Goal: Task Accomplishment & Management: Use online tool/utility

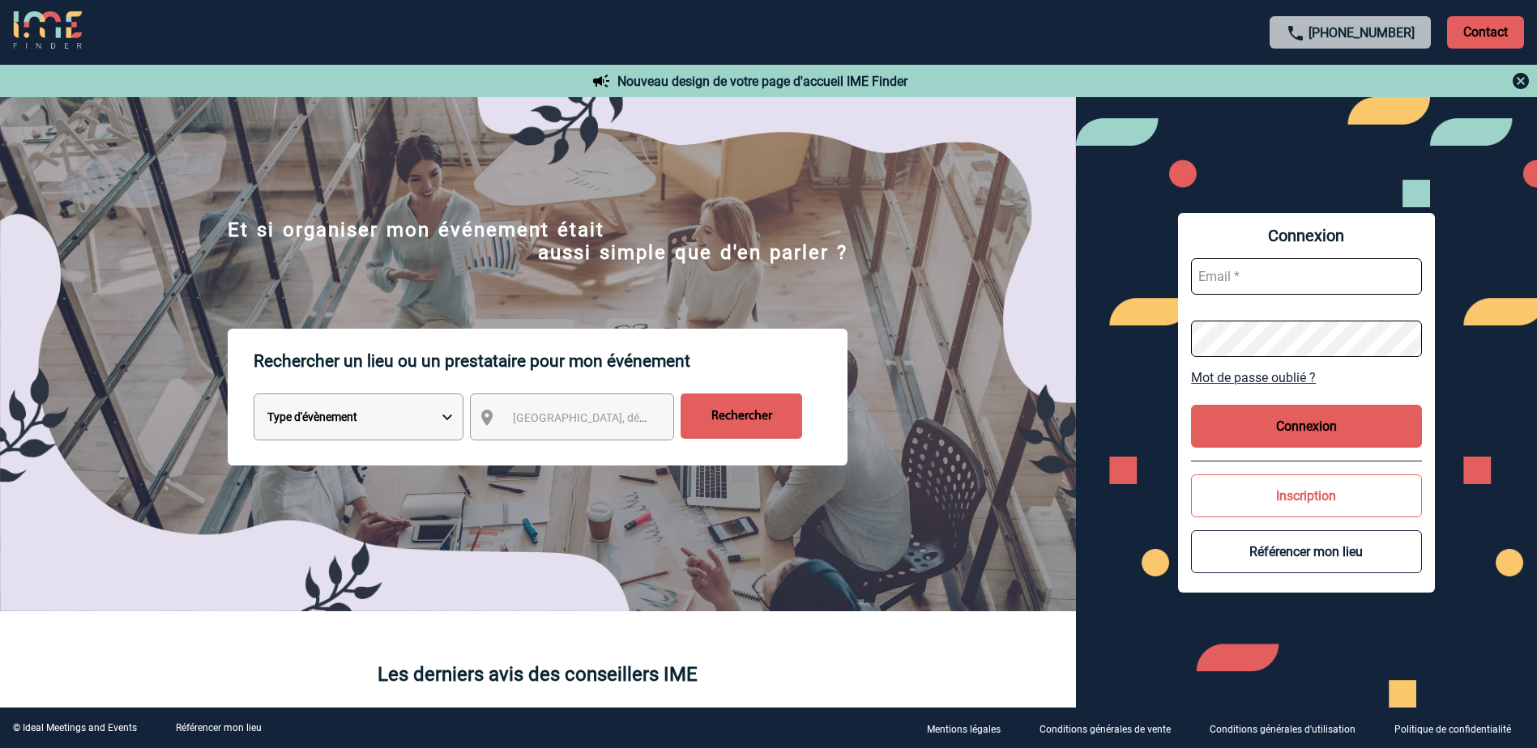
click at [1284, 273] on input "text" at bounding box center [1306, 276] width 231 height 36
type input "nadia.kada@abeille-assurances.fr"
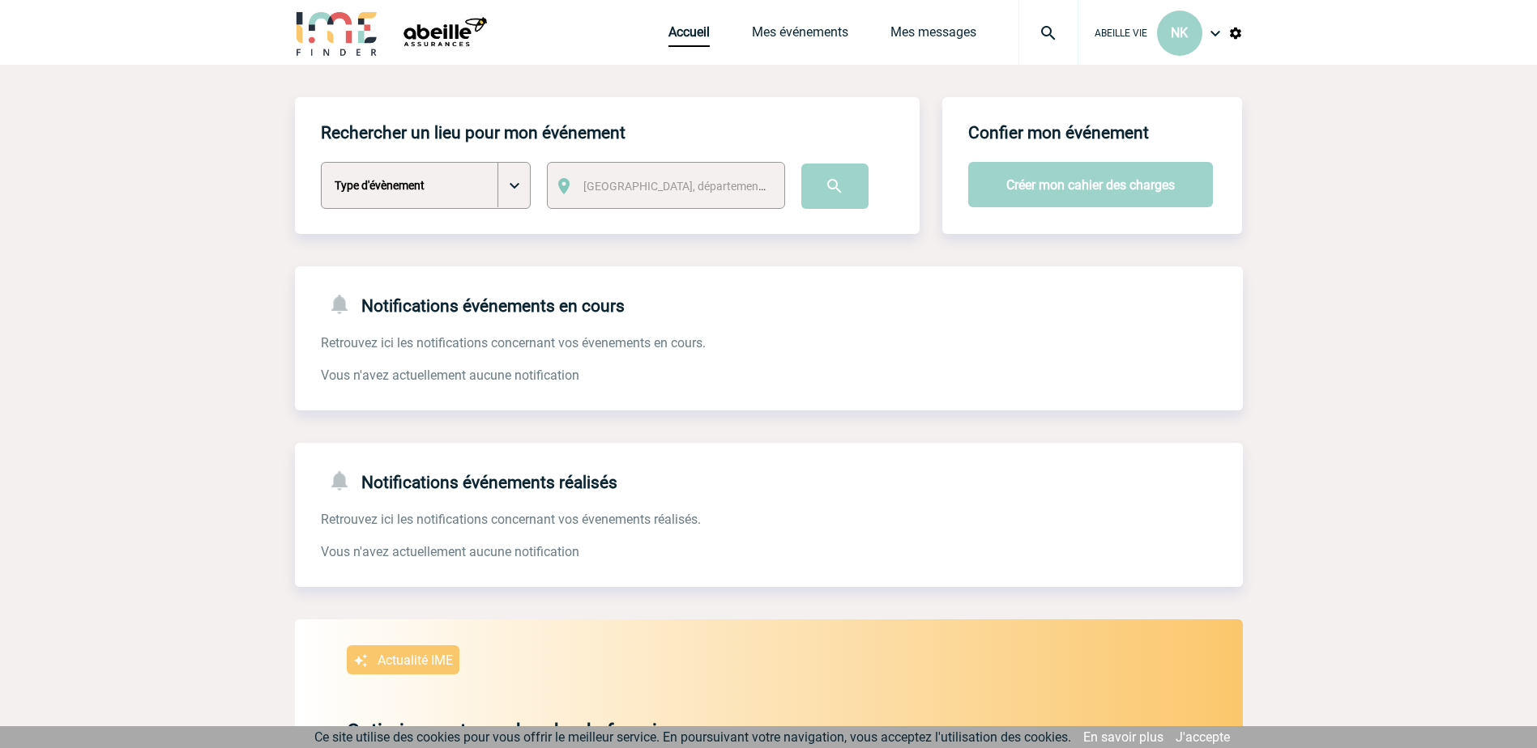
click at [1214, 32] on img at bounding box center [1214, 32] width 19 height 19
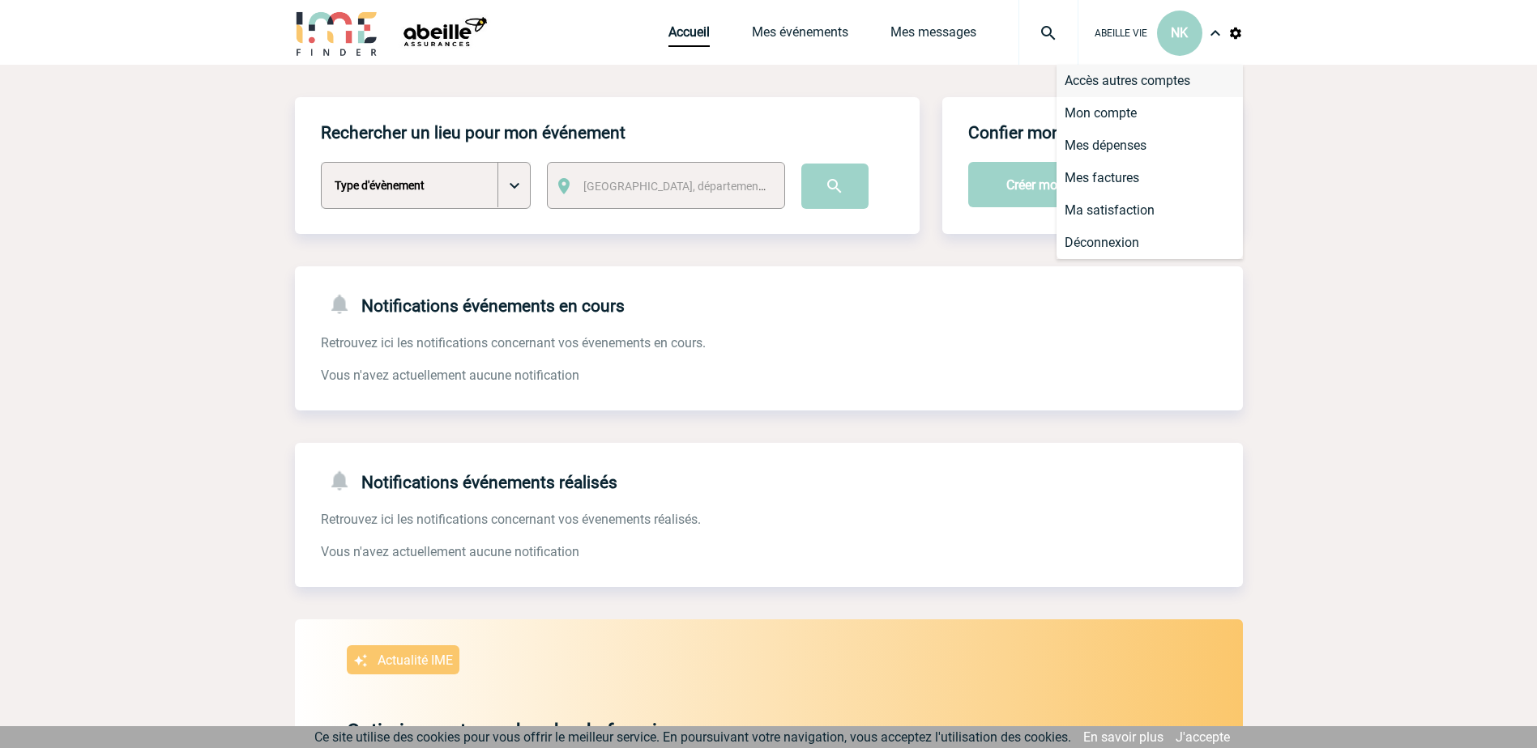
click at [1183, 77] on li "Accès autres comptes" at bounding box center [1149, 81] width 186 height 32
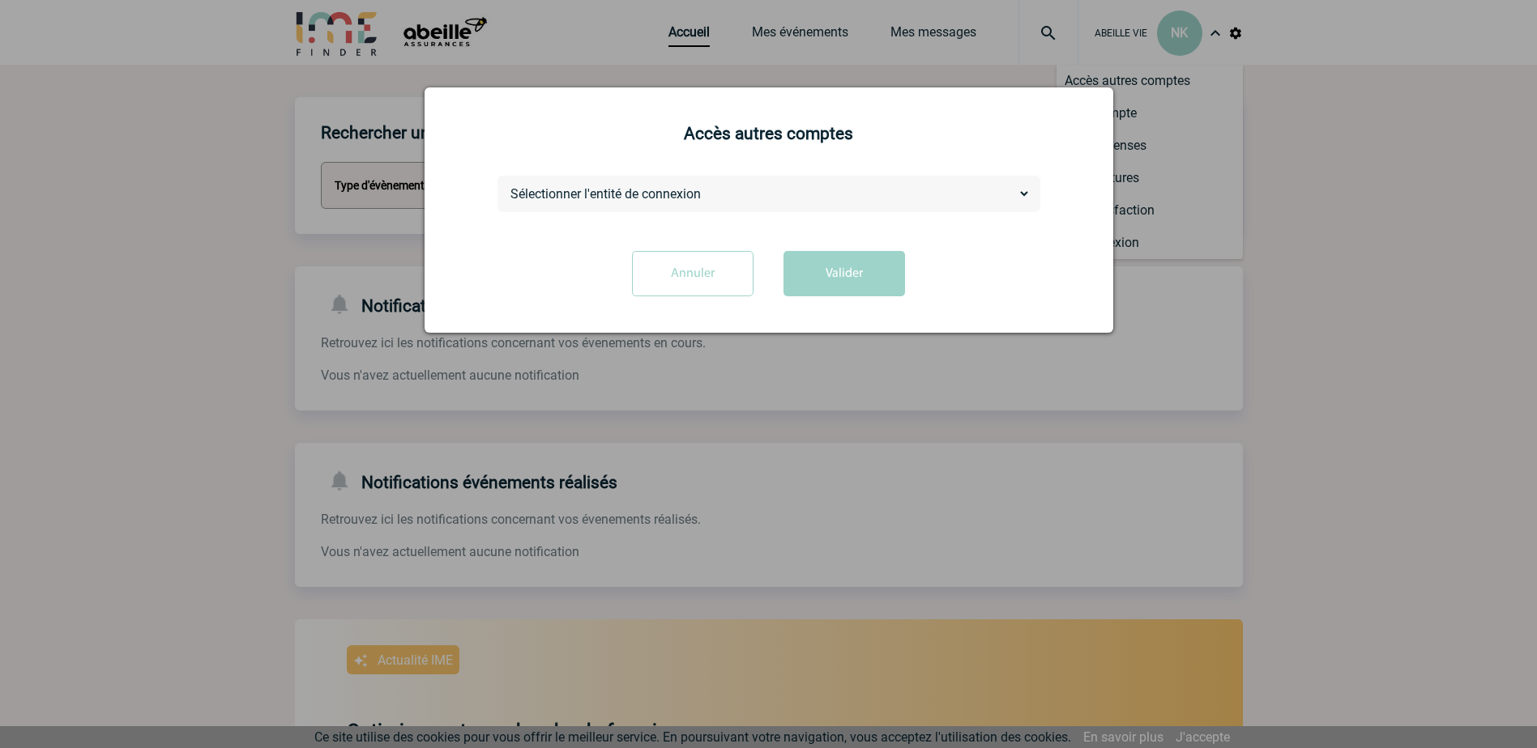
click at [1025, 194] on select "Sélectionner l'entité de connexion ABEILLE ASSURANCES HOLDING ABEILLE IARD & SA…" at bounding box center [768, 193] width 523 height 17
select select "105390"
click at [507, 186] on select "Sélectionner l'entité de connexion ABEILLE ASSURANCES HOLDING ABEILLE IARD & SA…" at bounding box center [768, 193] width 523 height 17
click at [842, 278] on button "Valider" at bounding box center [844, 273] width 122 height 45
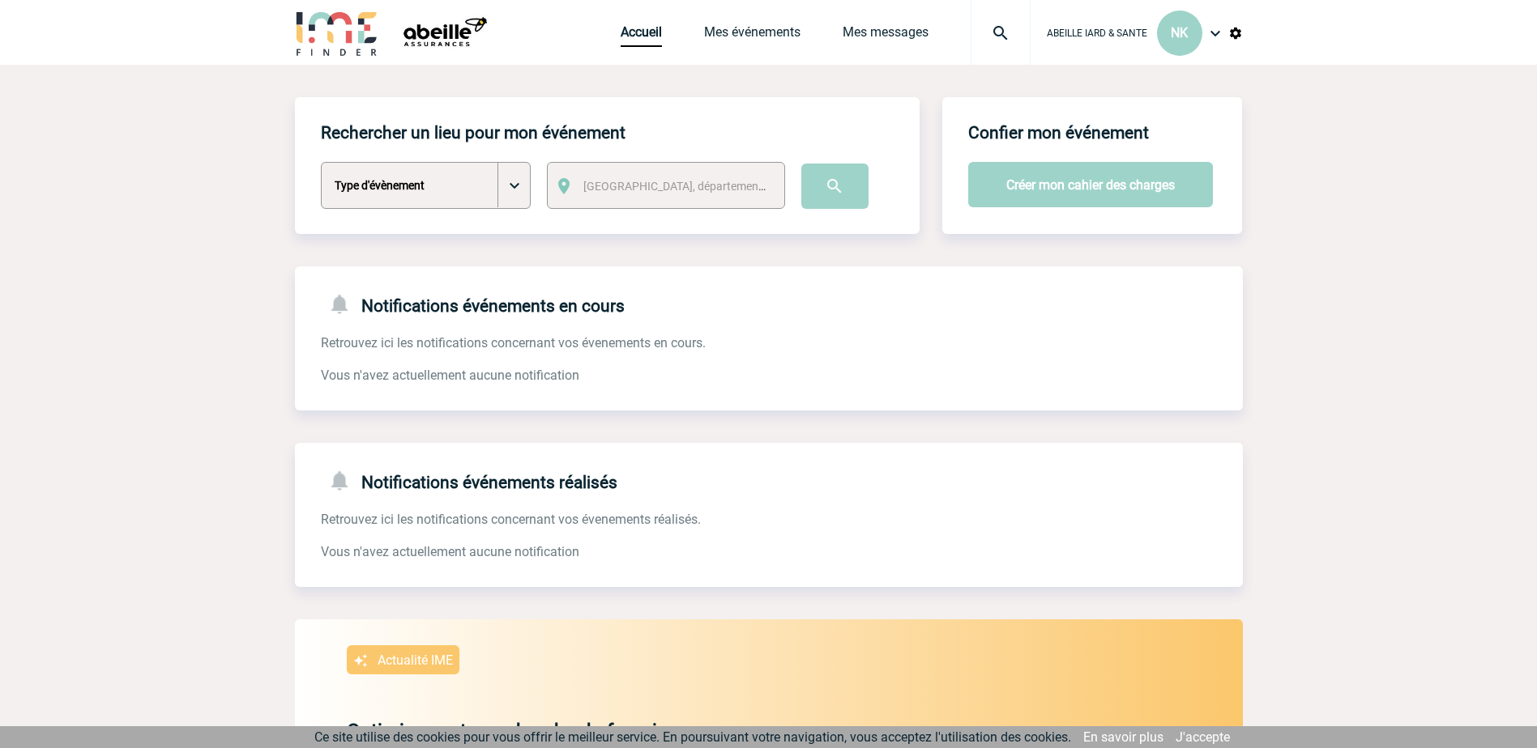
click at [516, 192] on select "Type d'évènement Séminaire avec nuitée Séminaire sans nuitée Repas de groupe Te…" at bounding box center [426, 185] width 210 height 47
select select "2"
click at [321, 163] on select "Type d'évènement Séminaire avec nuitée Séminaire sans nuitée Repas de groupe Te…" at bounding box center [426, 185] width 210 height 47
click at [637, 187] on span "Ville, département, région..." at bounding box center [695, 186] width 225 height 13
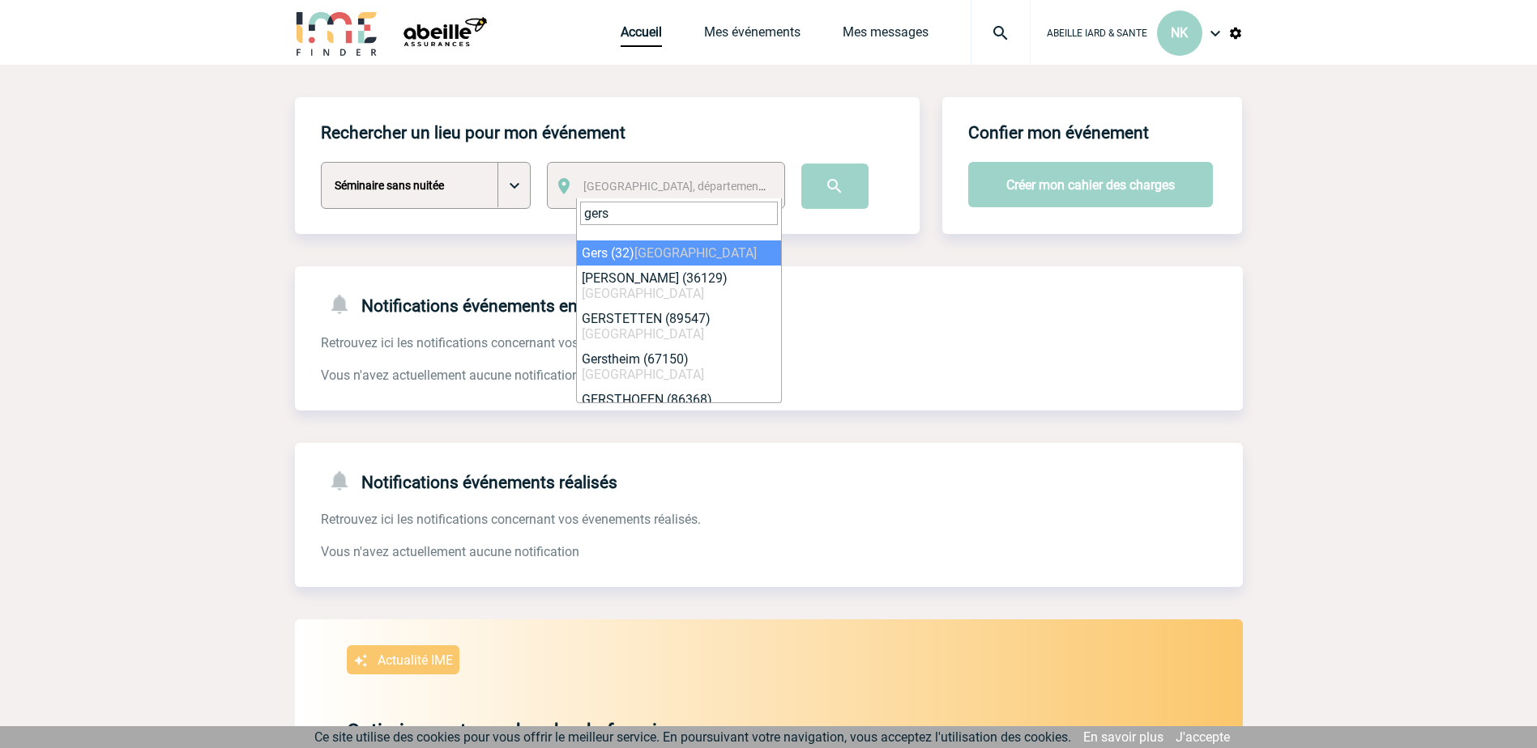
type input "gers"
select select "31132"
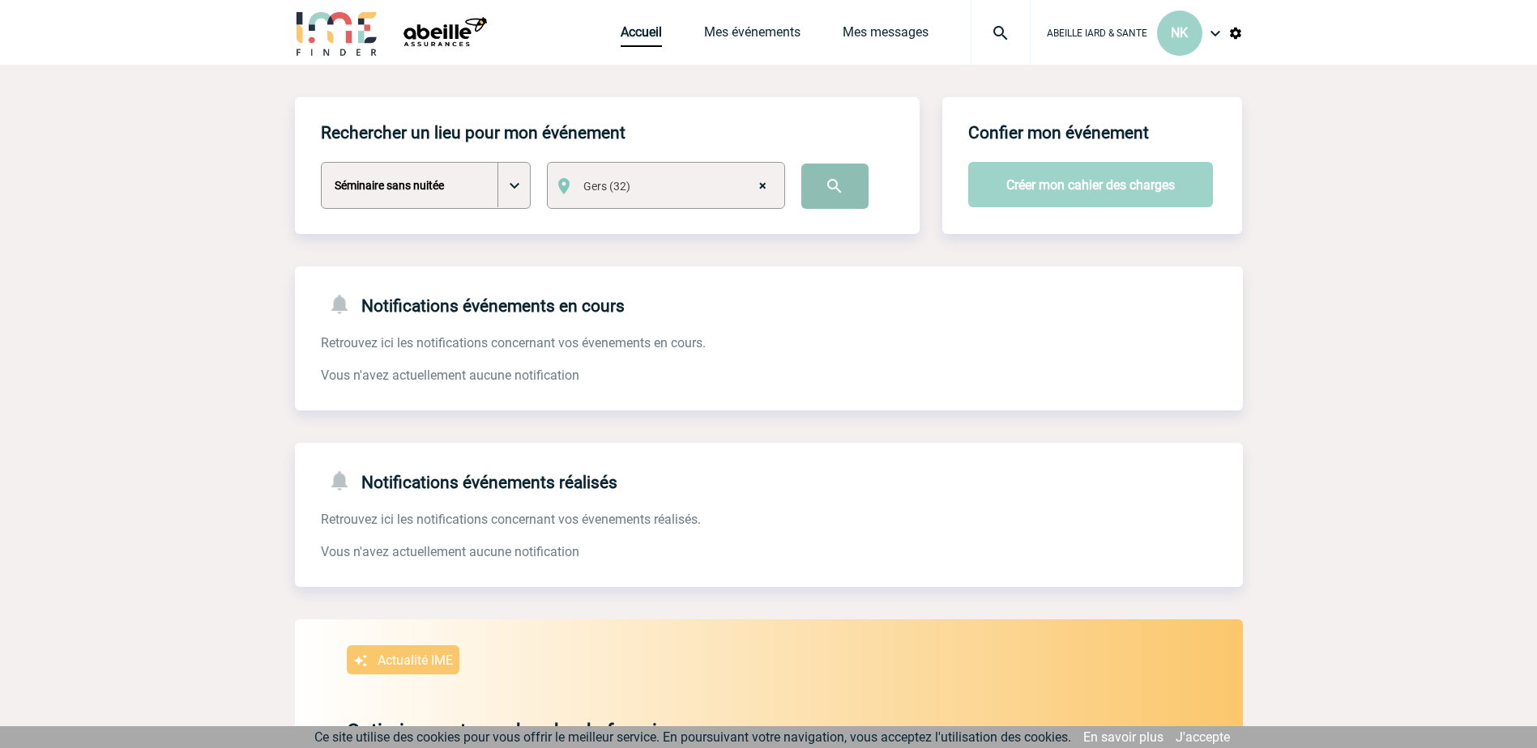
click at [836, 186] on input "image" at bounding box center [834, 186] width 67 height 45
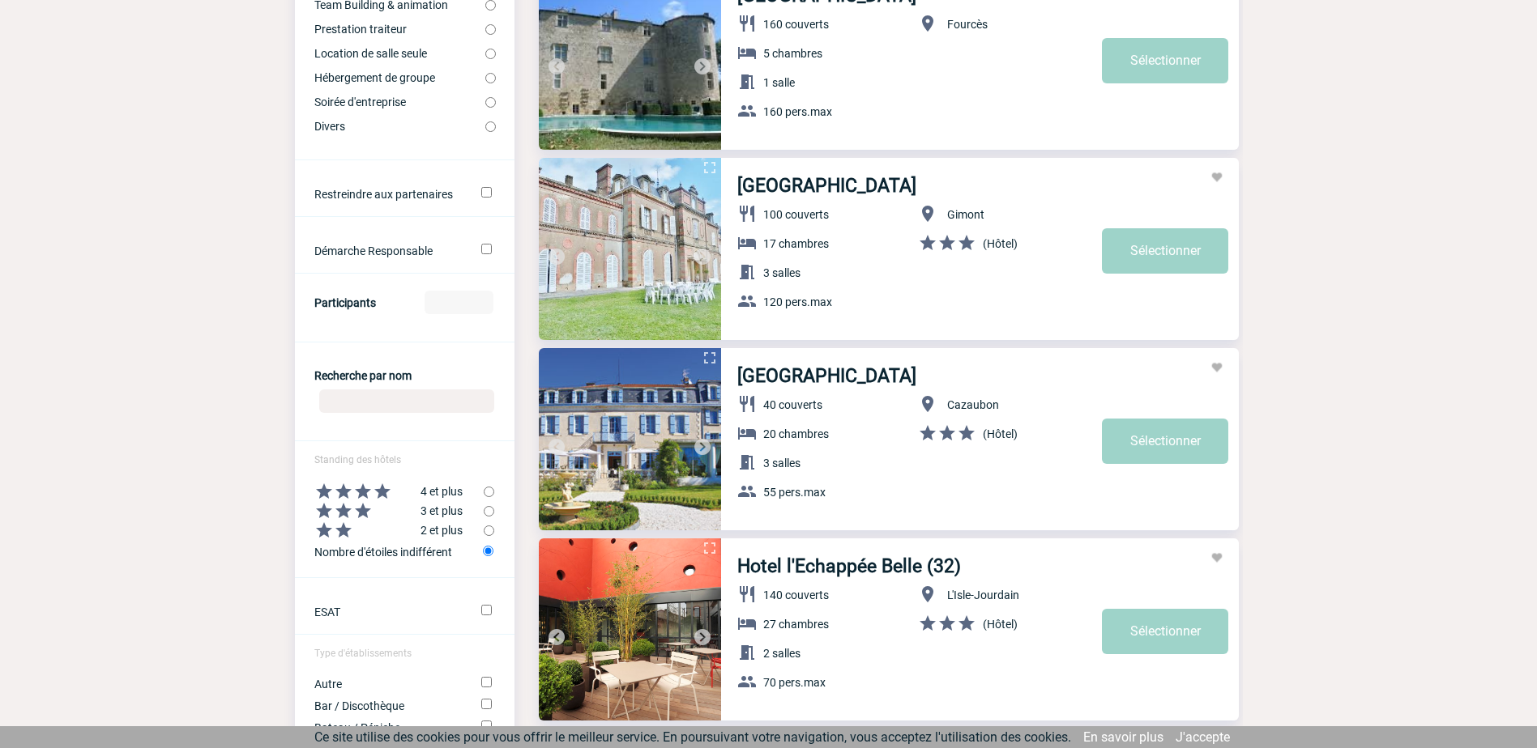
scroll to position [405, 0]
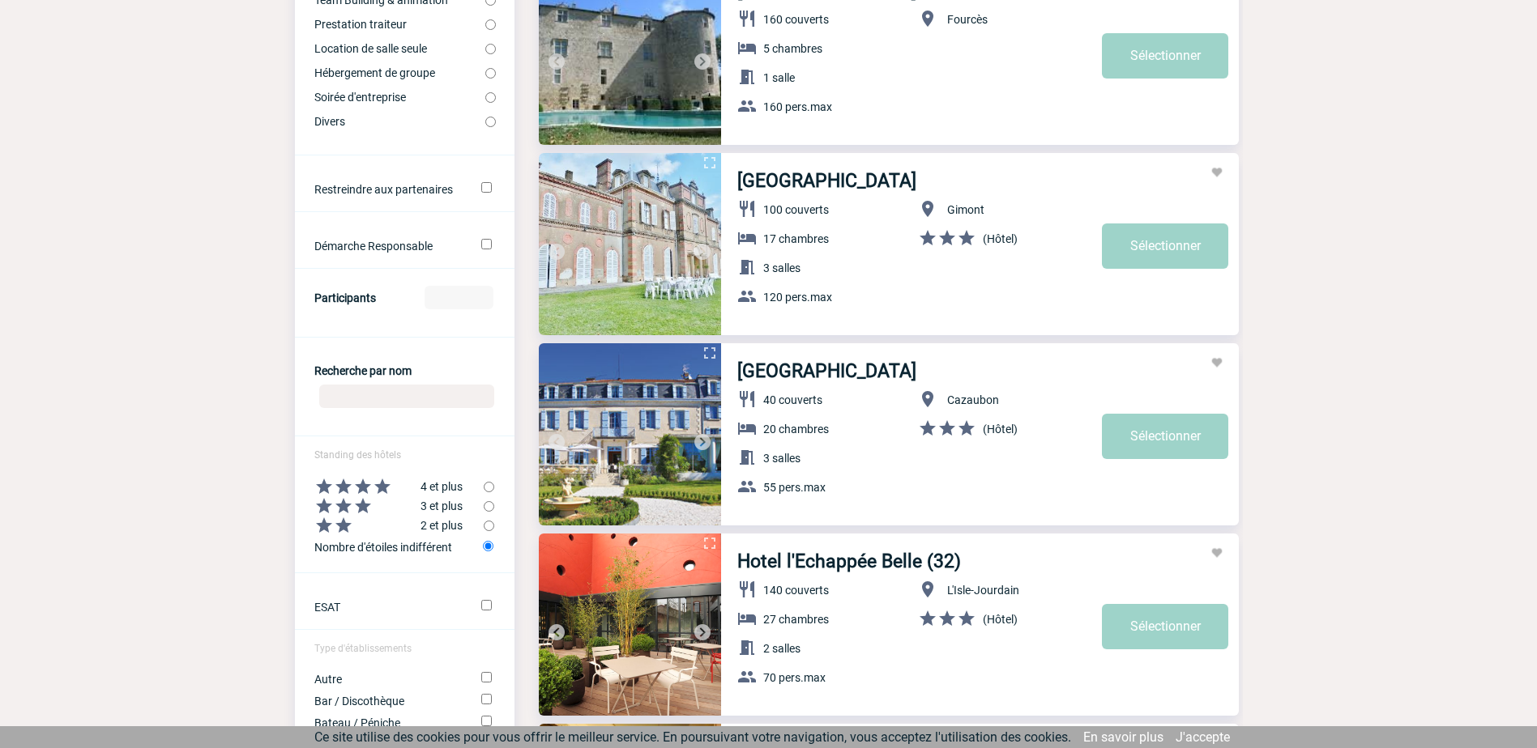
click at [487, 490] on input "radio" at bounding box center [489, 487] width 11 height 11
radio input "true"
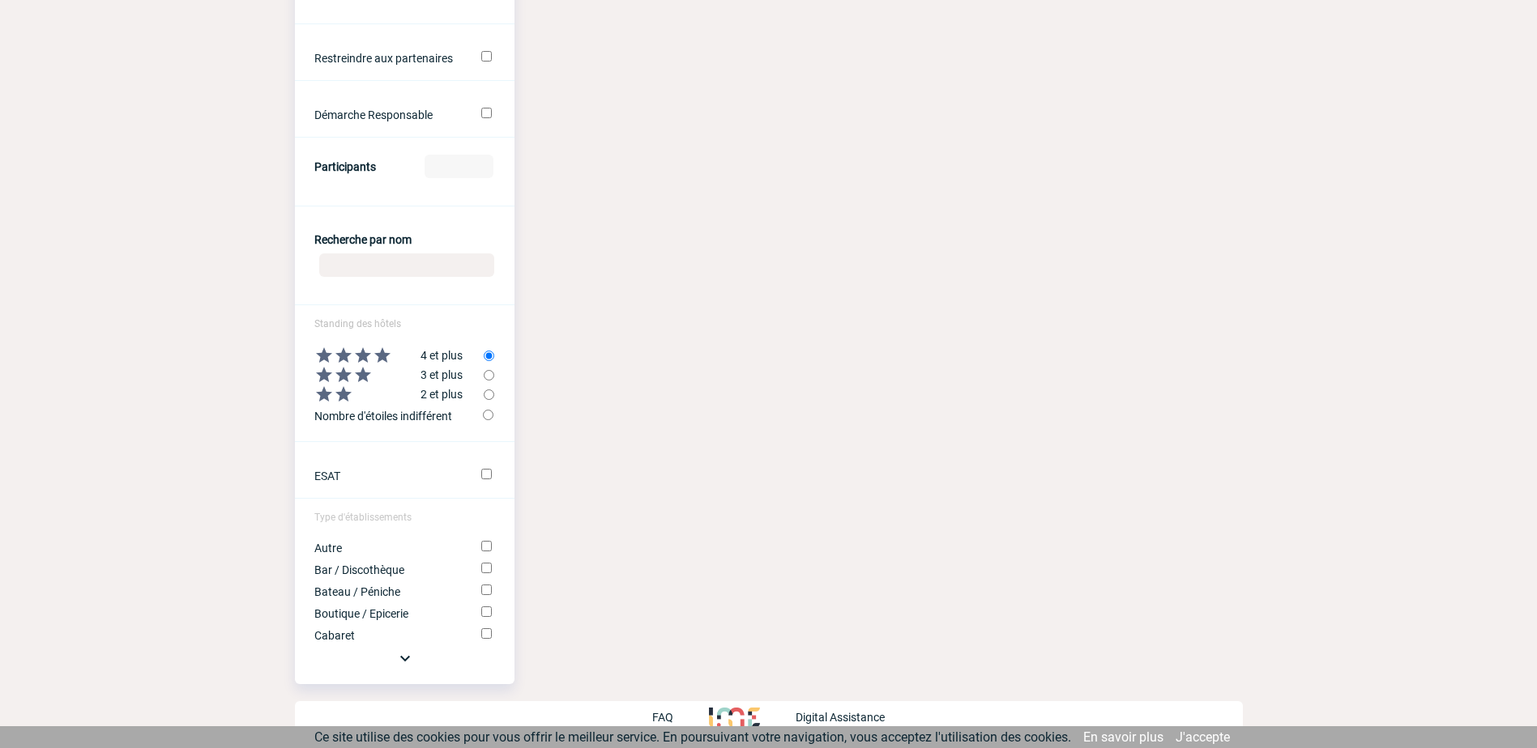
scroll to position [539, 0]
click at [488, 416] on input "radio" at bounding box center [488, 414] width 11 height 11
radio input "true"
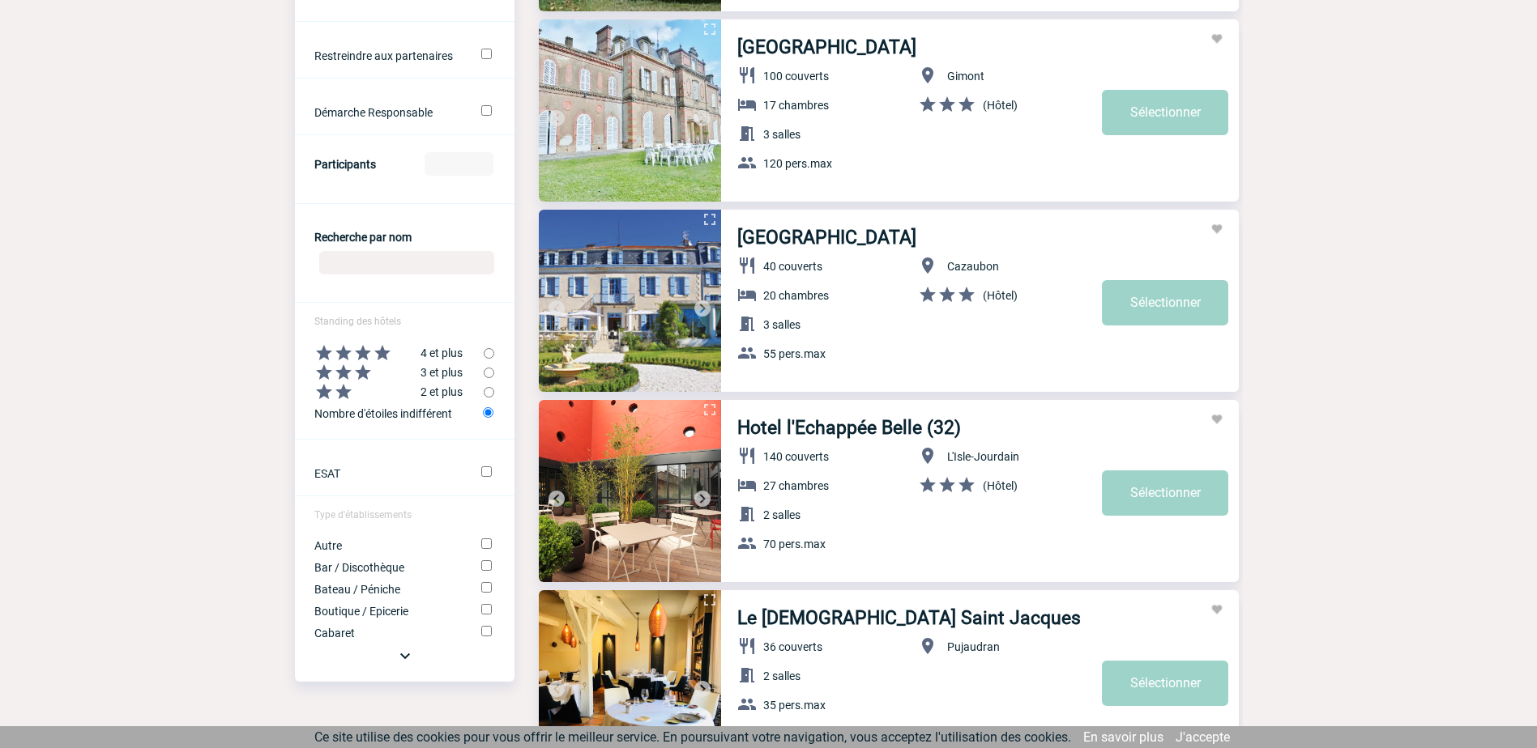
click at [490, 372] on input "radio" at bounding box center [489, 373] width 11 height 11
radio input "true"
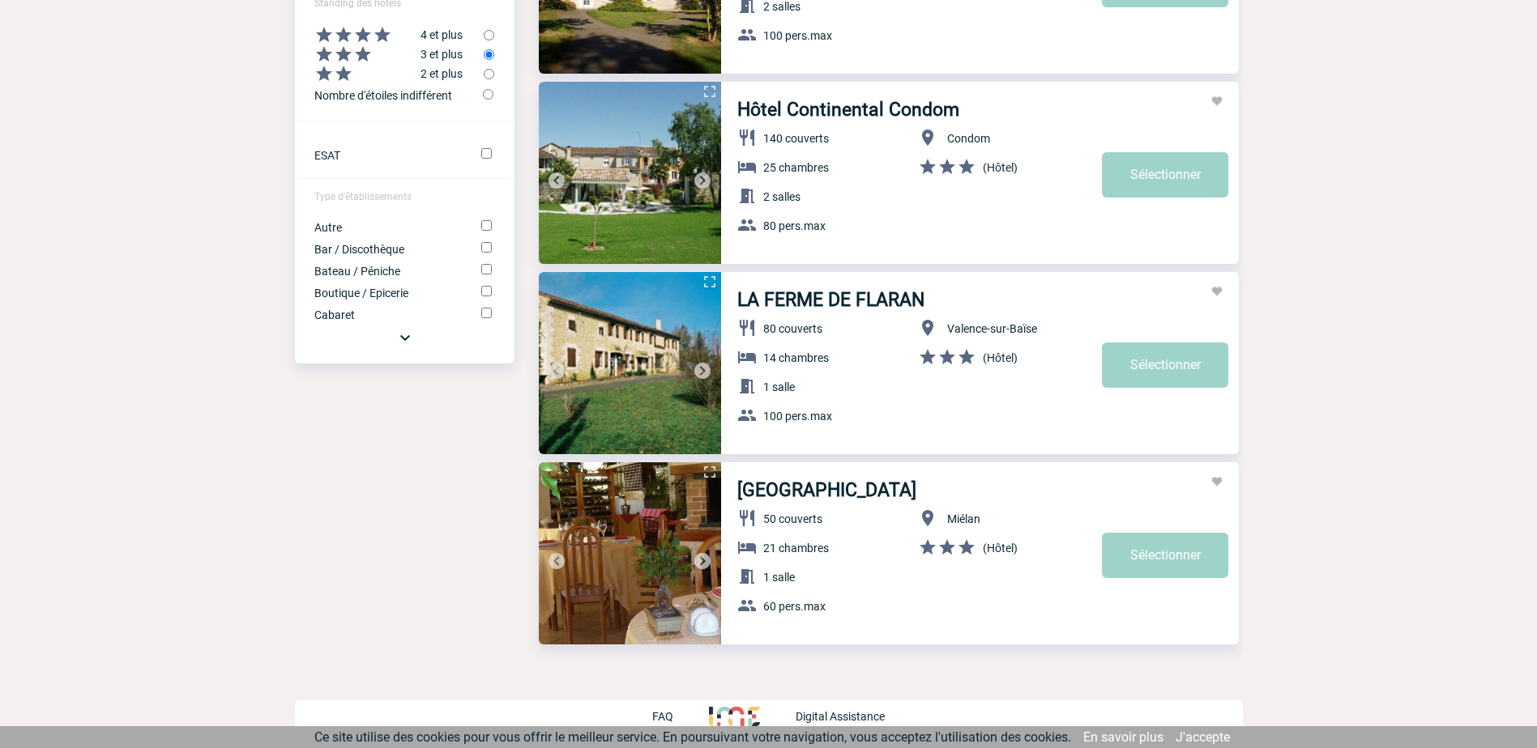
scroll to position [776, 0]
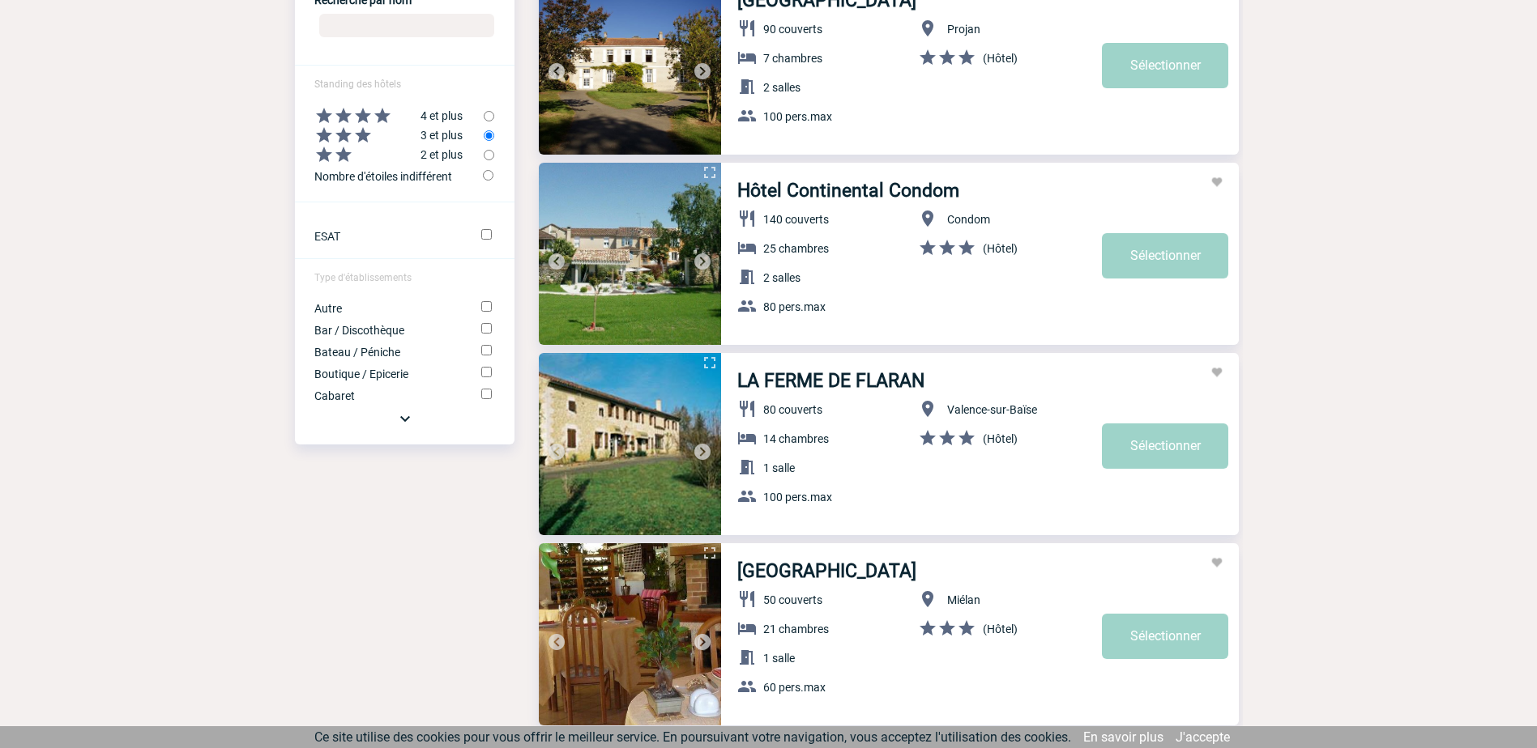
click at [487, 177] on input "radio" at bounding box center [488, 175] width 11 height 11
radio input "true"
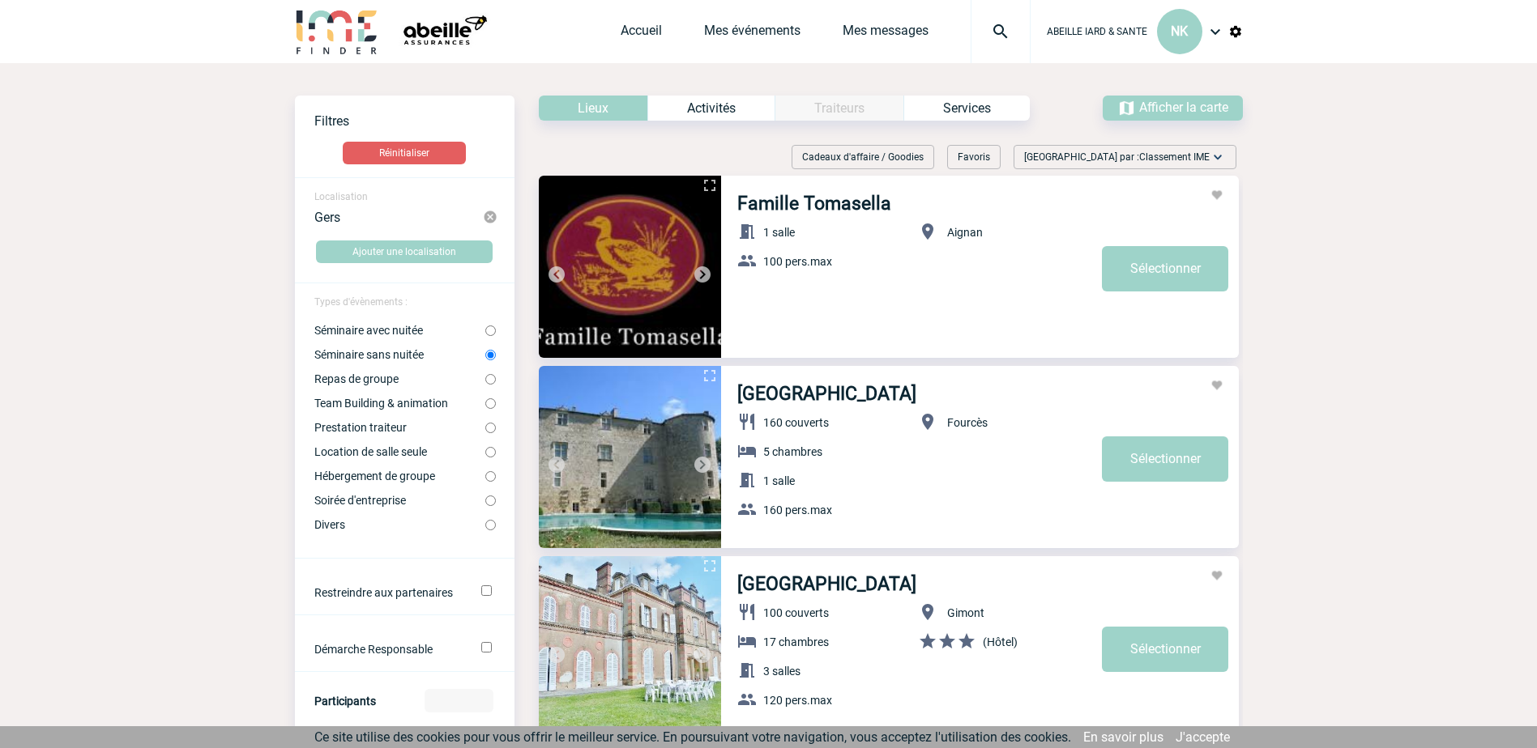
scroll to position [0, 0]
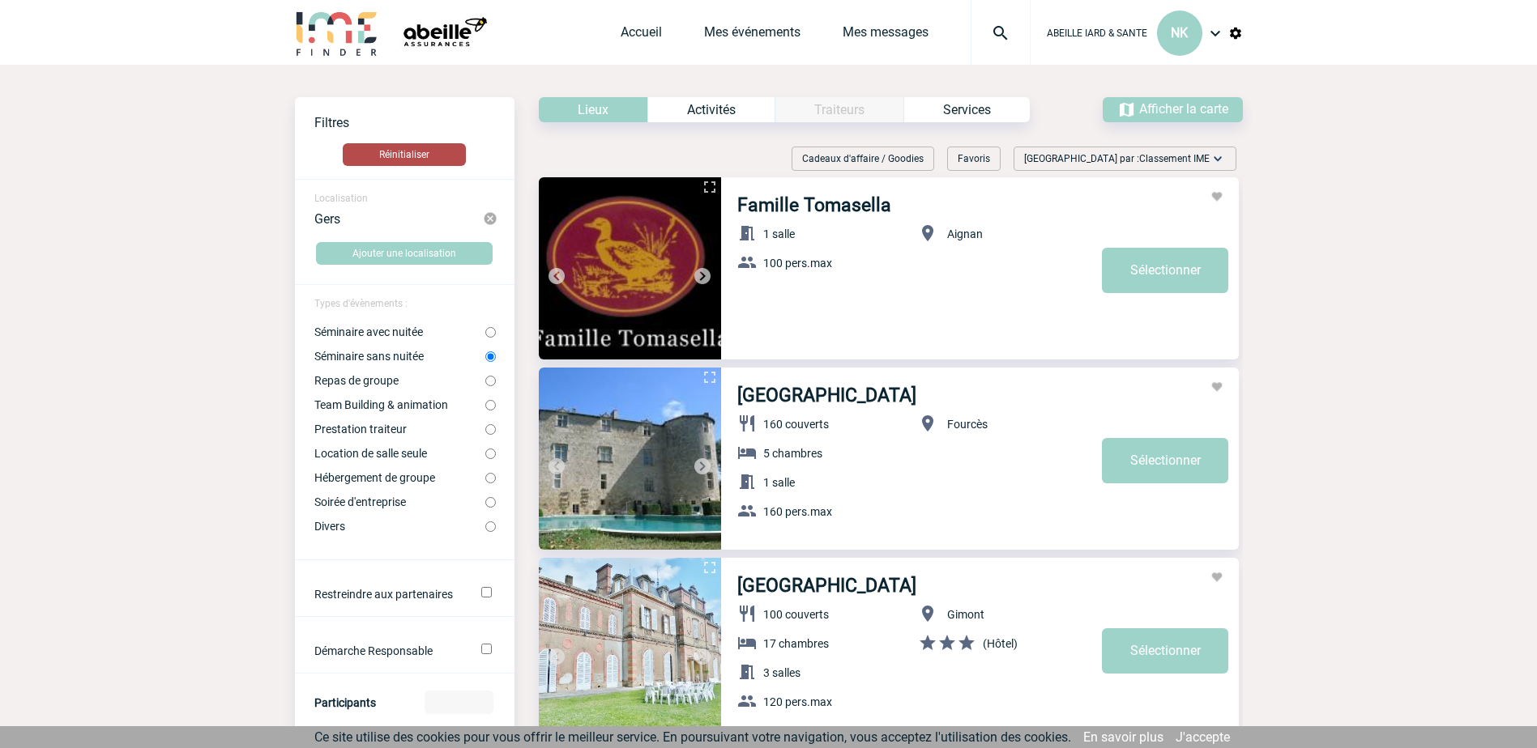
click at [417, 151] on button "Réinitialiser" at bounding box center [404, 154] width 123 height 23
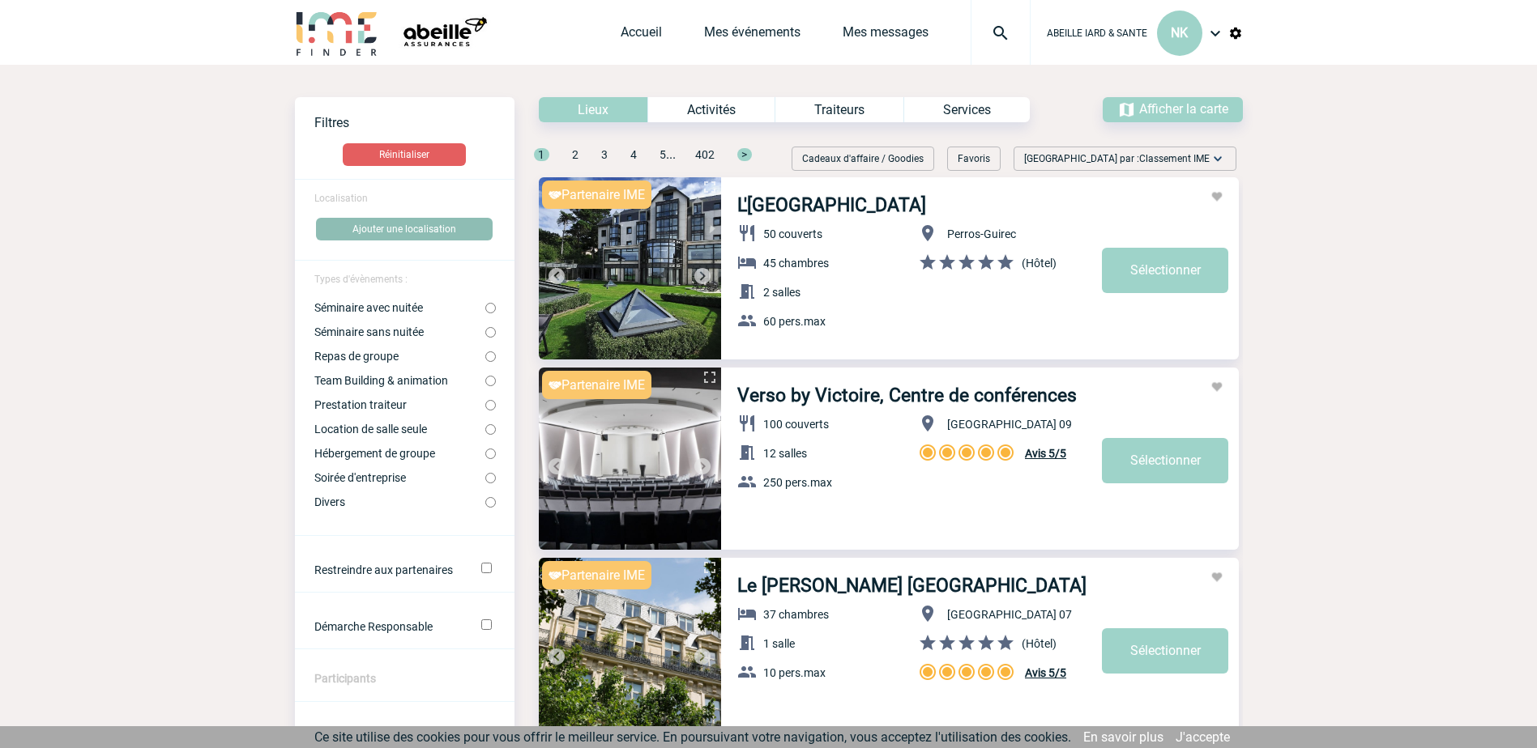
click at [424, 226] on button "Ajouter une localisation" at bounding box center [404, 229] width 177 height 23
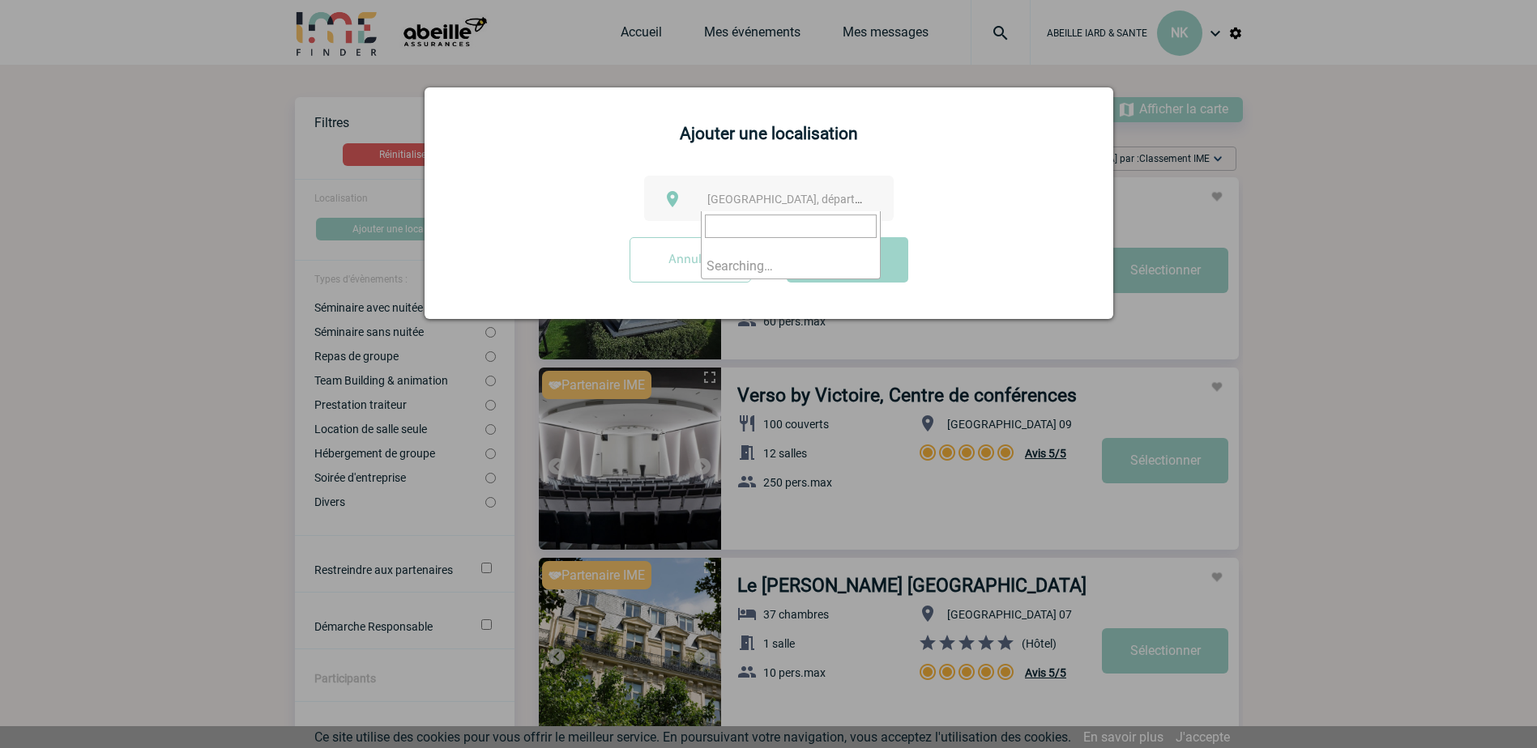
click at [732, 207] on span "[GEOGRAPHIC_DATA], département, région..." at bounding box center [791, 199] width 180 height 23
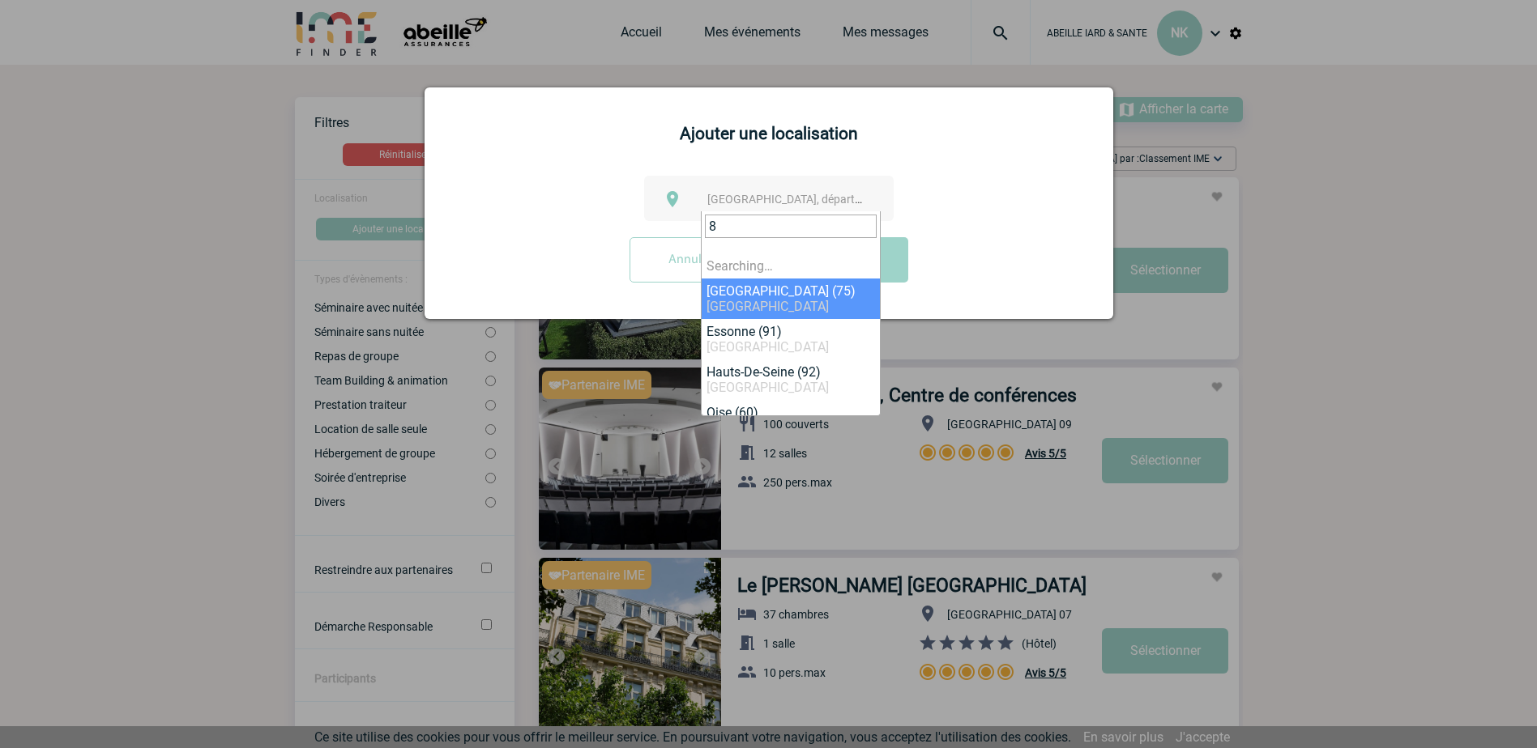
type input "82"
select select "3"
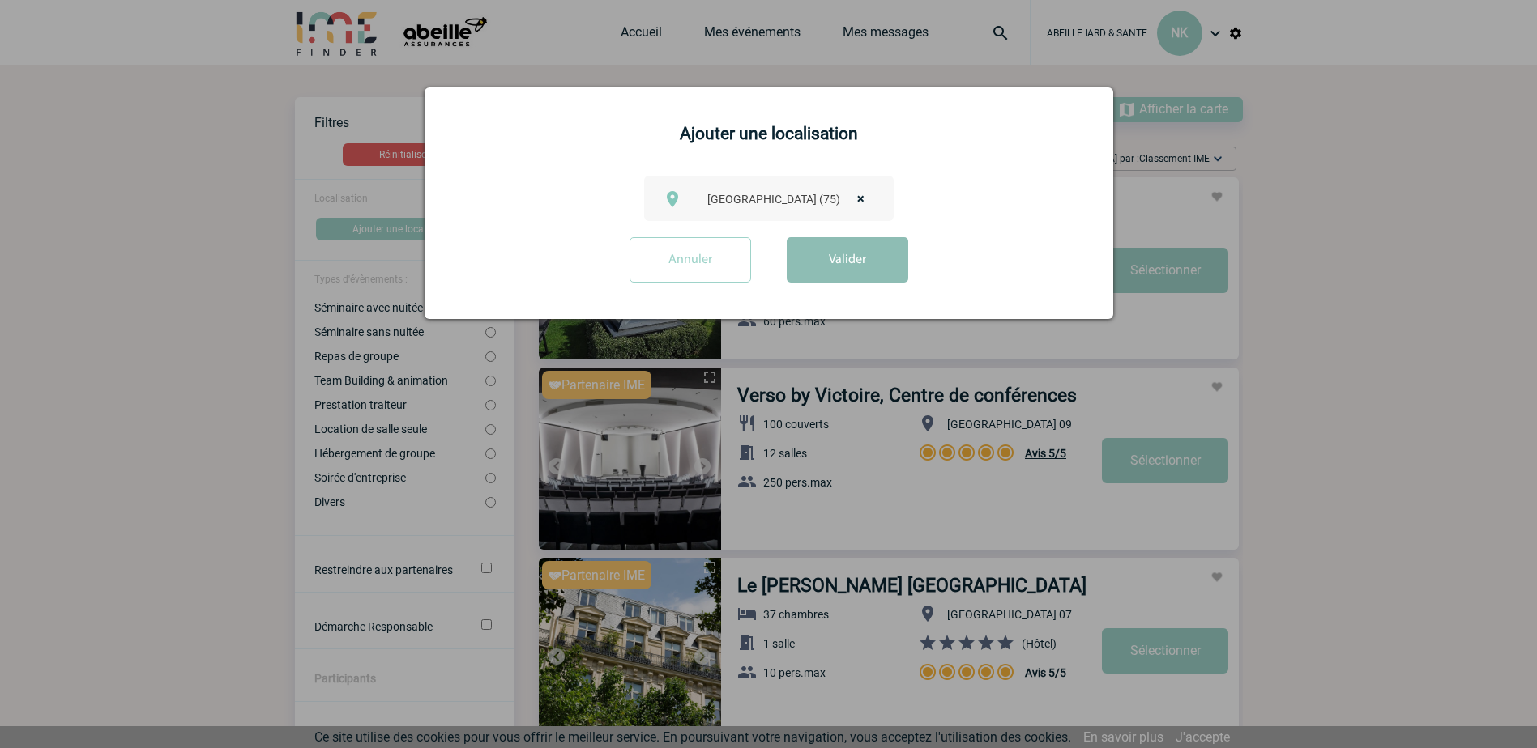
click at [838, 268] on button "Valider" at bounding box center [848, 259] width 122 height 45
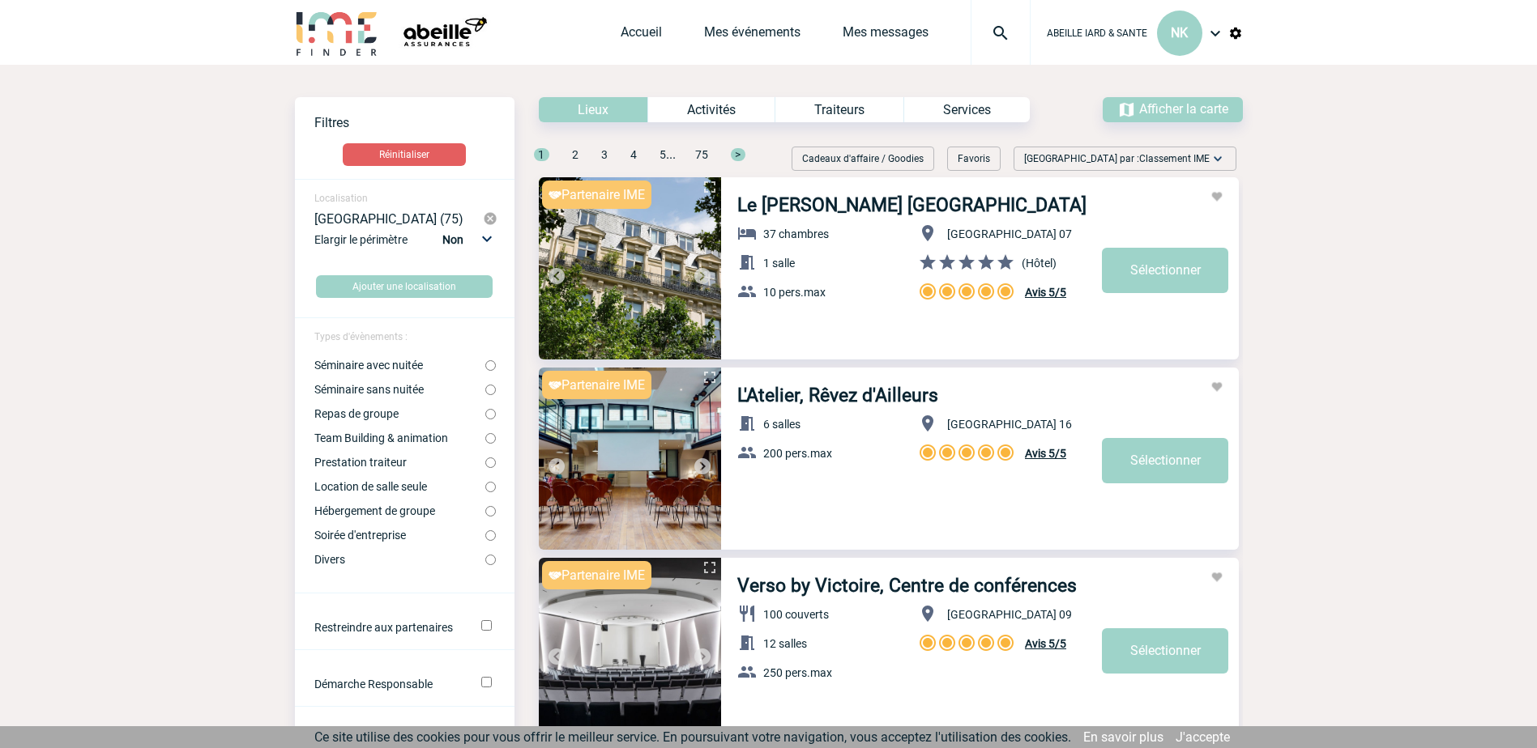
click at [488, 219] on img at bounding box center [490, 218] width 15 height 15
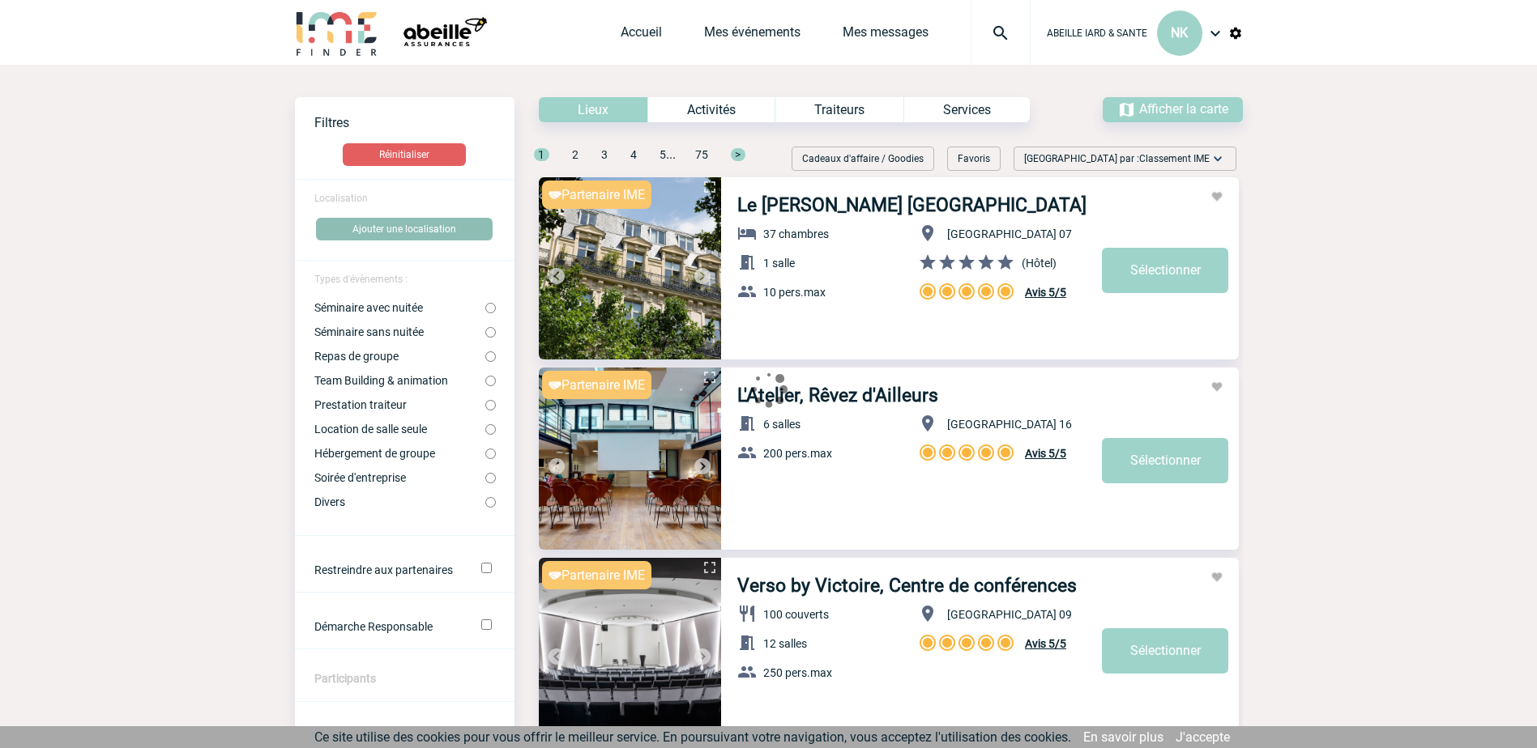
click at [402, 229] on button "Ajouter une localisation" at bounding box center [404, 229] width 177 height 23
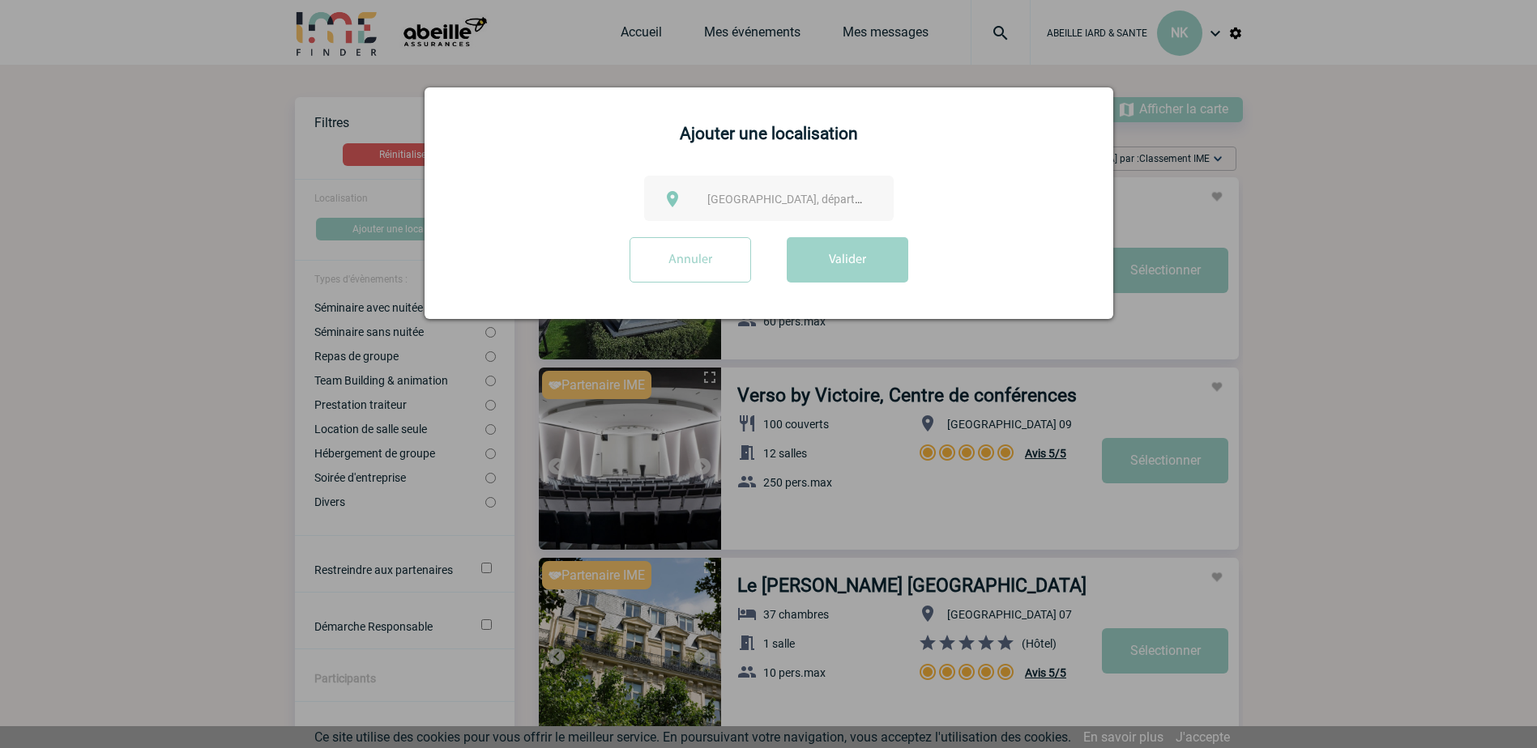
click at [741, 195] on span "[GEOGRAPHIC_DATA], département, région..." at bounding box center [819, 199] width 225 height 13
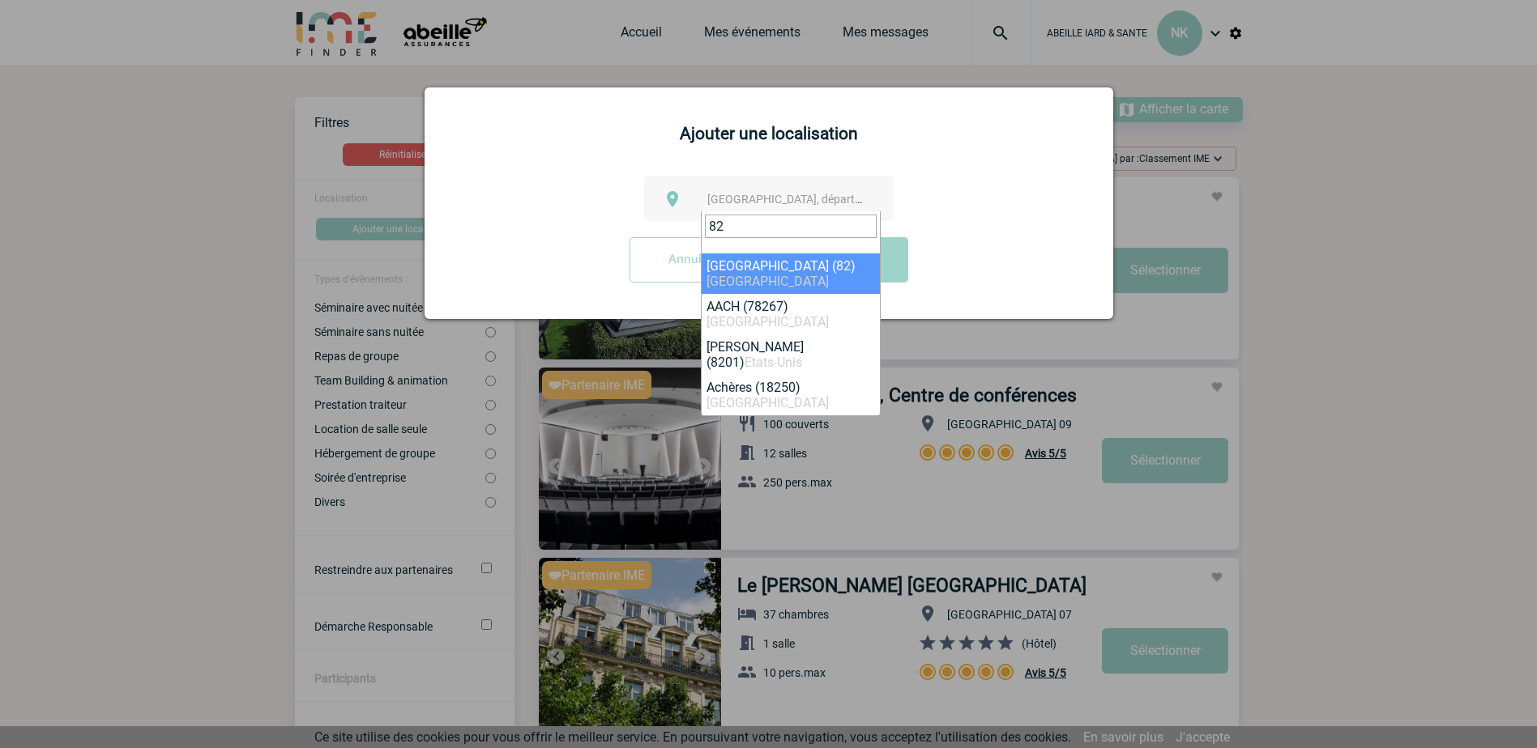
type input "82"
select select "32737"
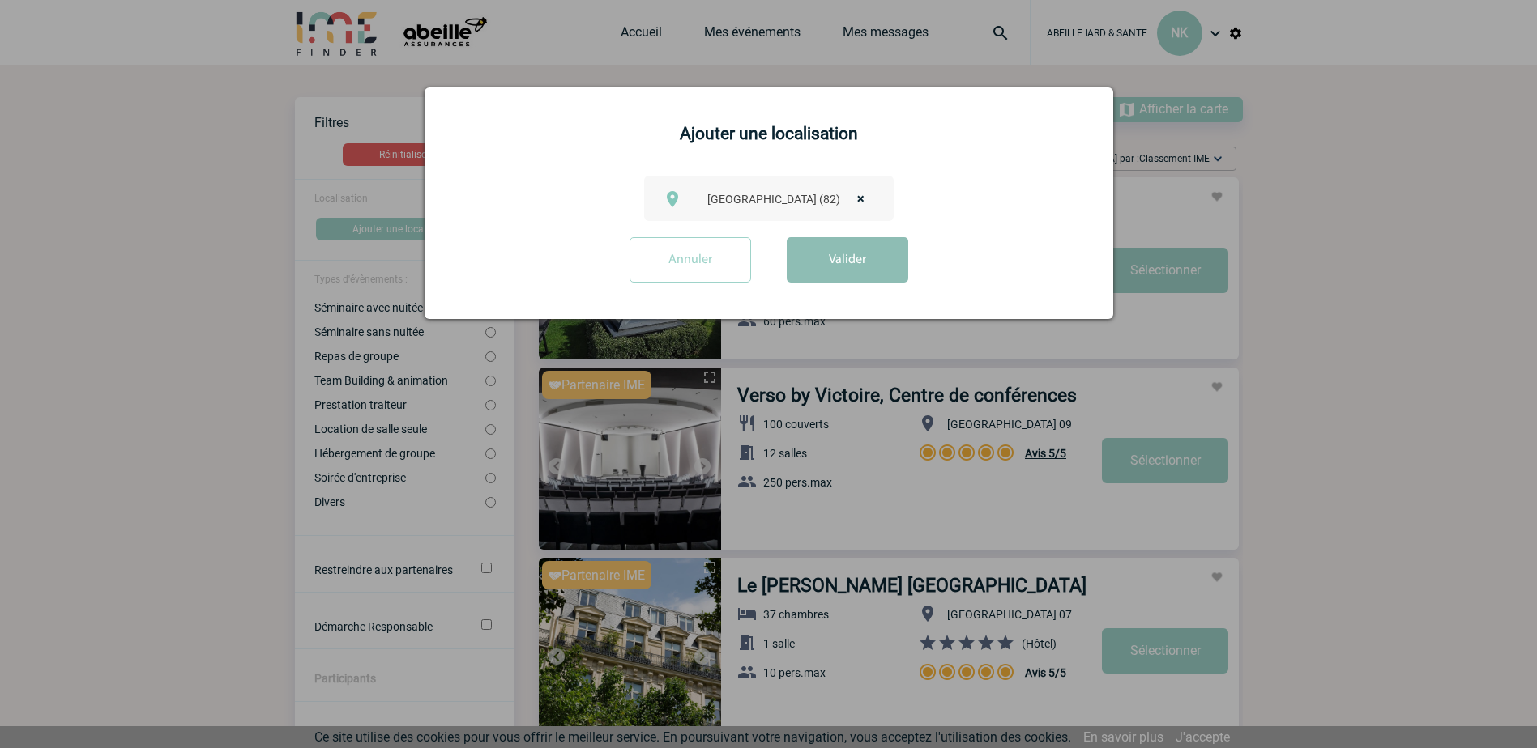
click at [858, 265] on button "Valider" at bounding box center [848, 259] width 122 height 45
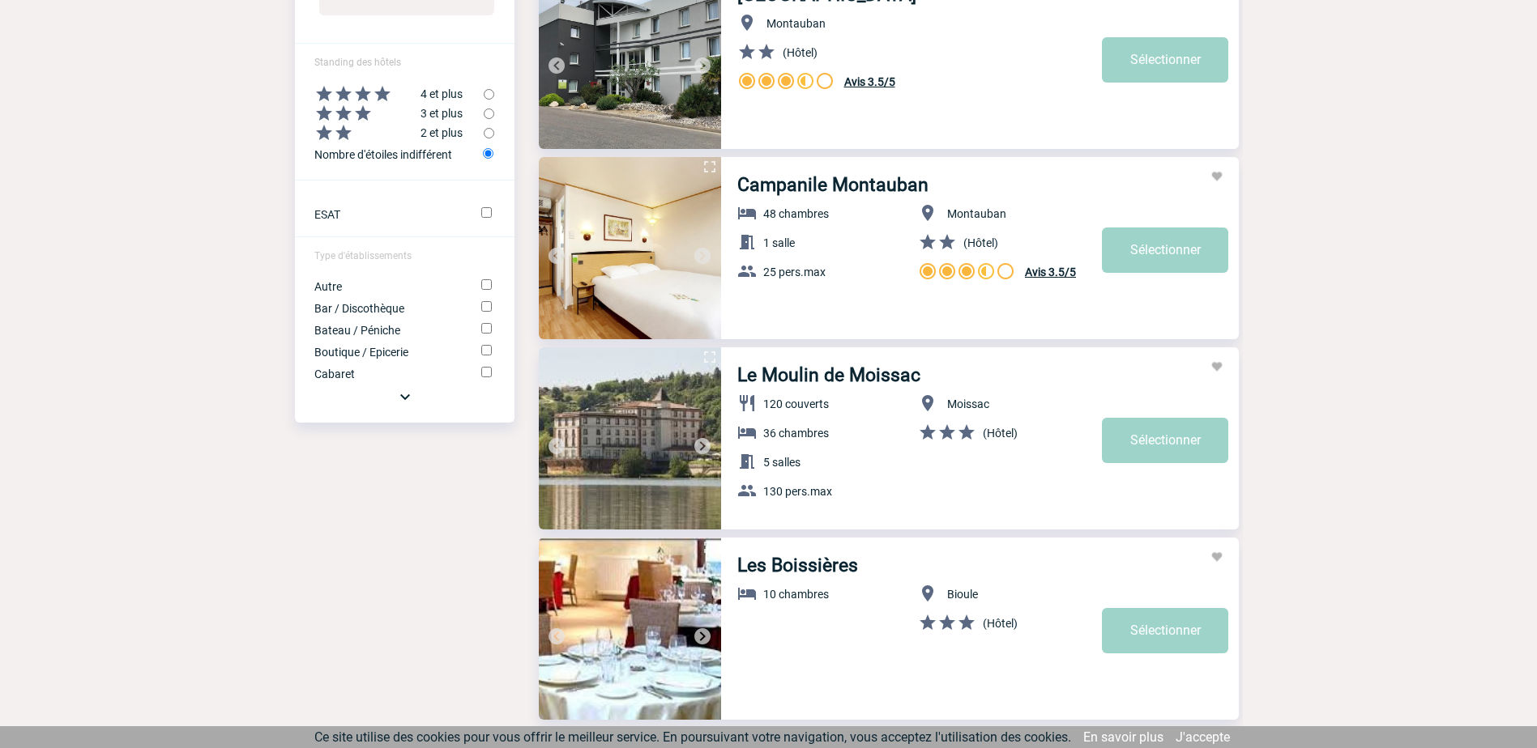
scroll to position [810, 0]
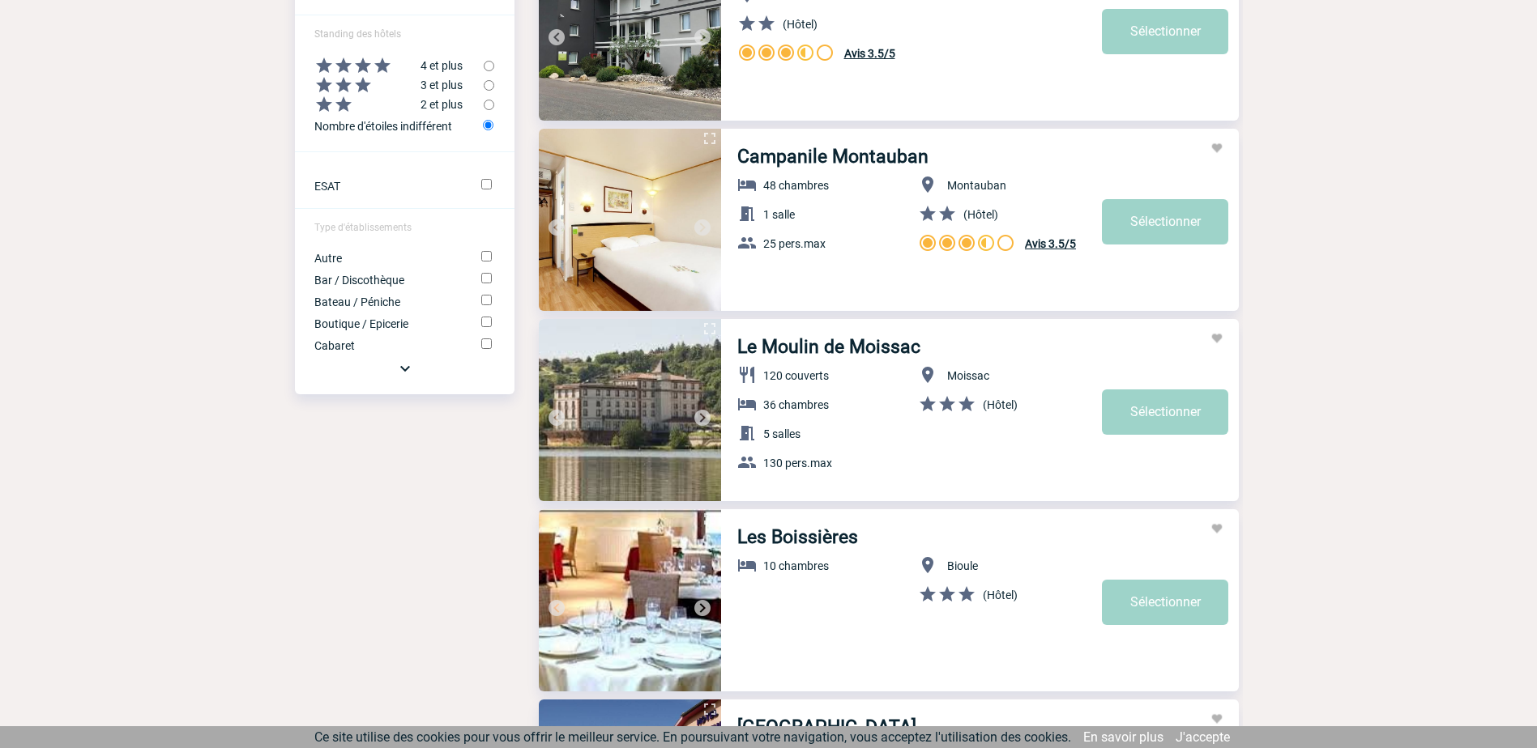
click at [701, 416] on img at bounding box center [702, 417] width 19 height 19
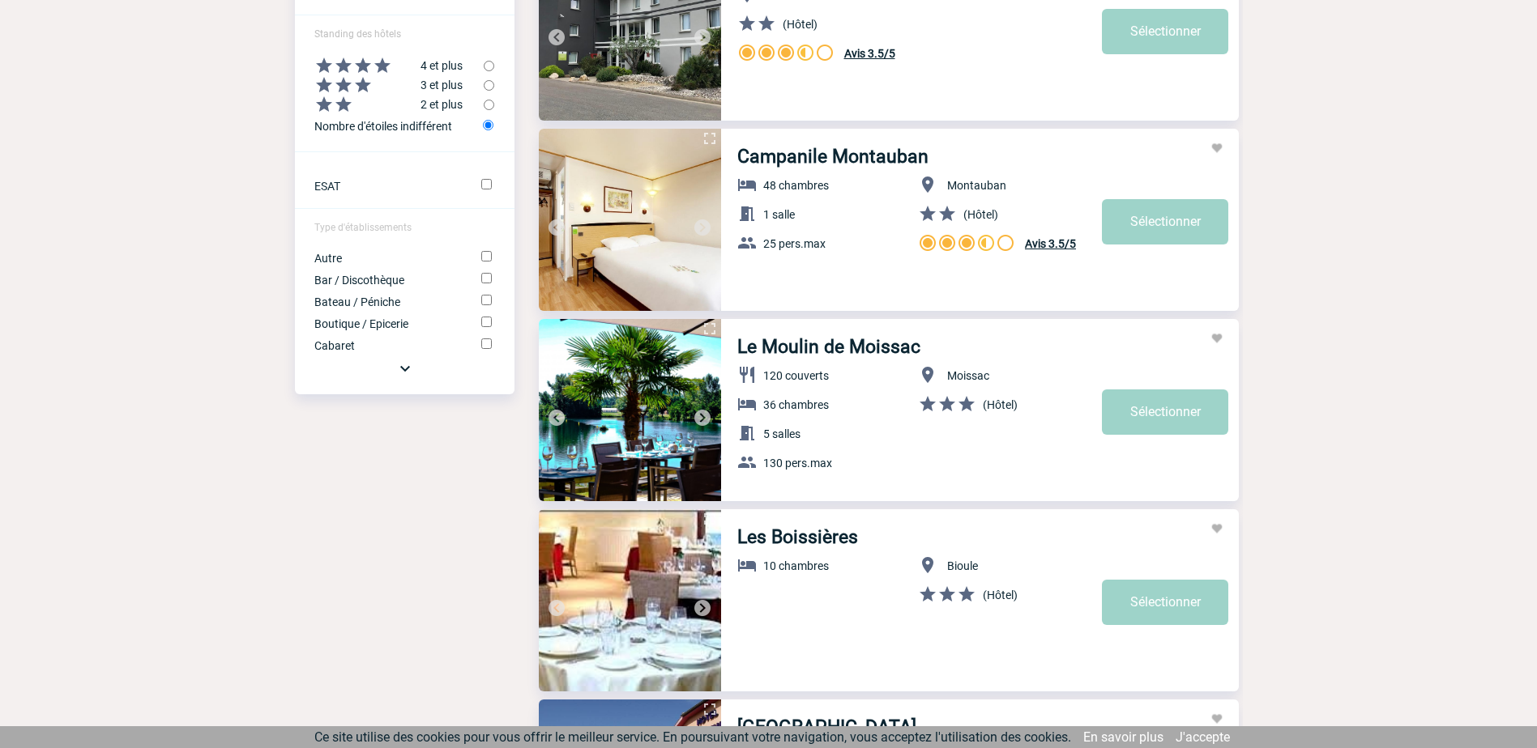
click at [701, 416] on img at bounding box center [702, 417] width 19 height 19
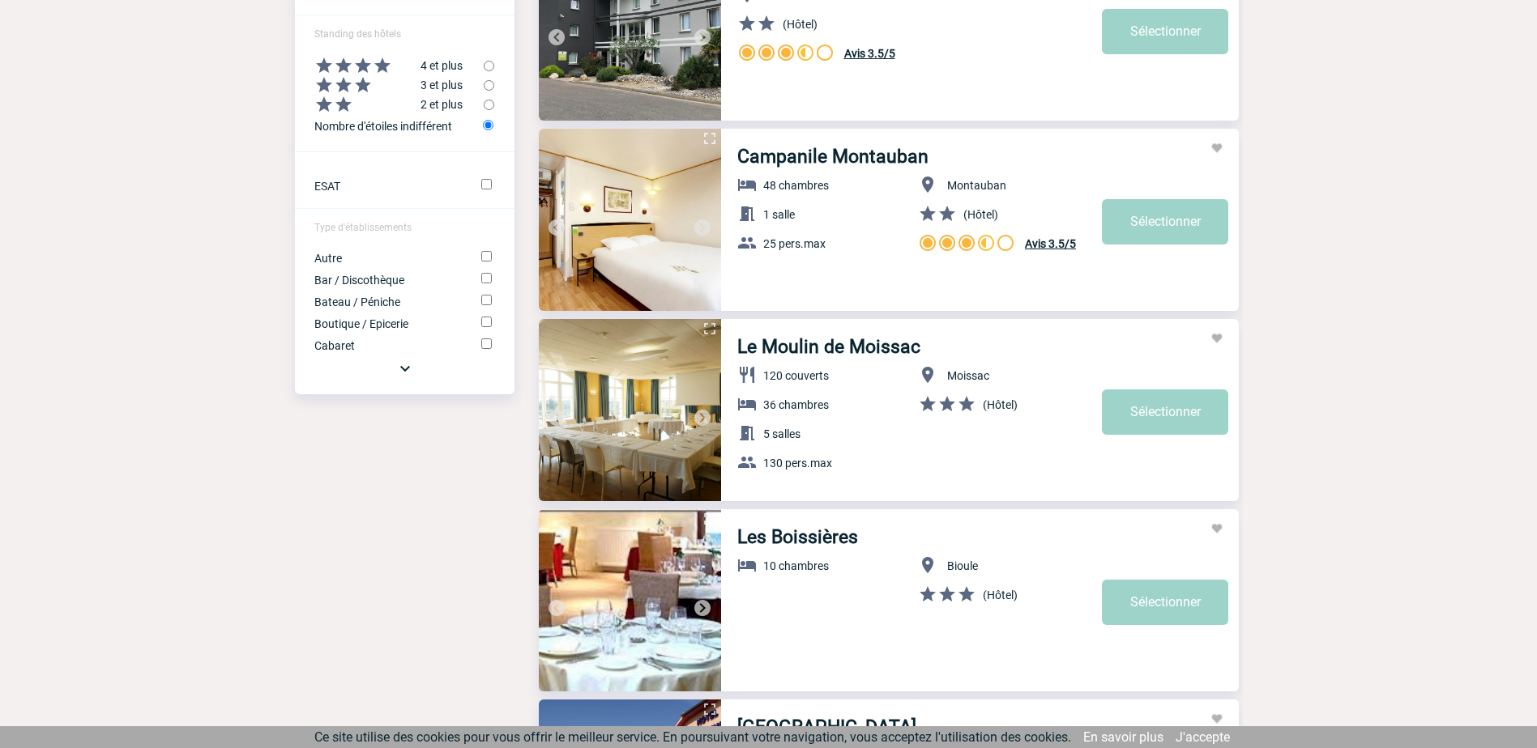
click at [701, 416] on img at bounding box center [702, 417] width 19 height 19
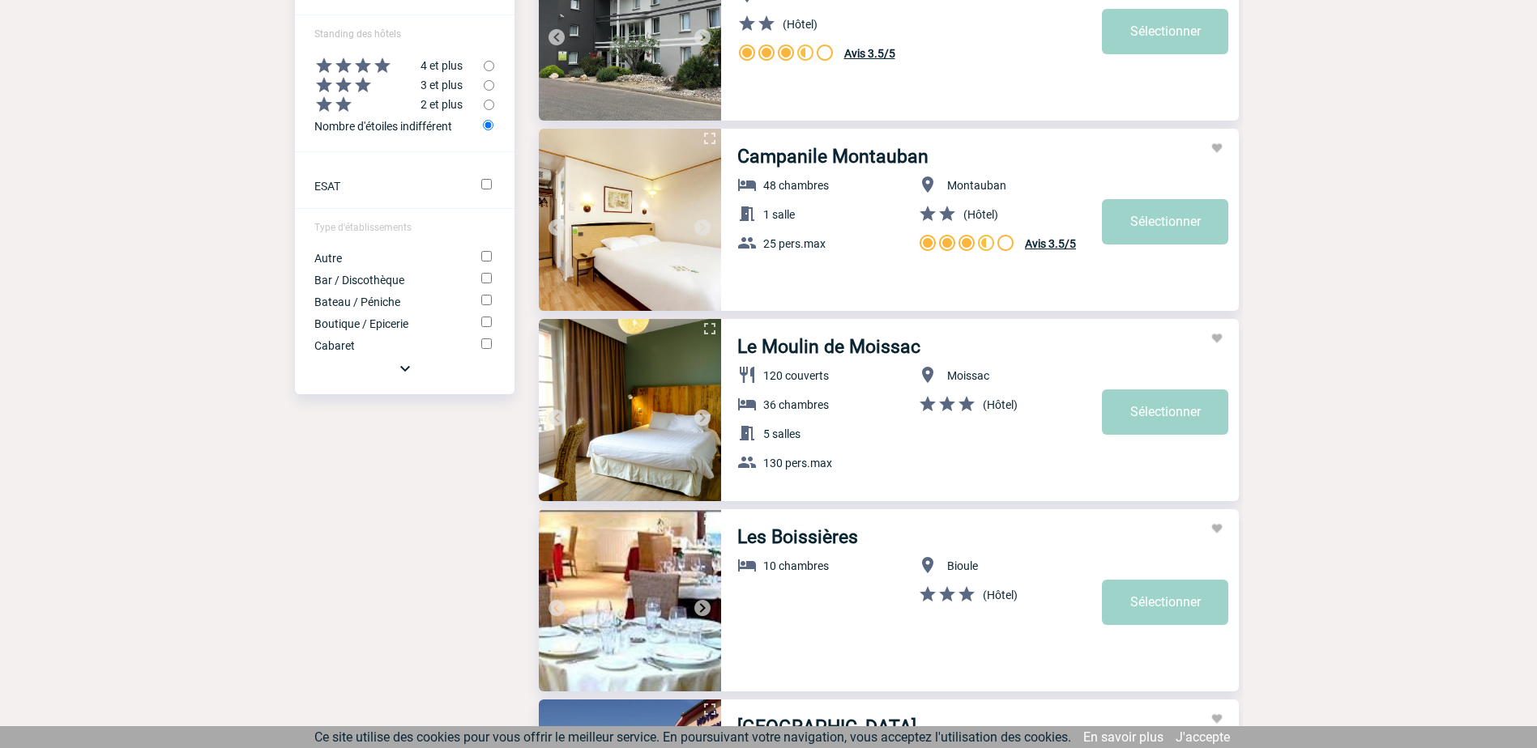
click at [701, 416] on img at bounding box center [702, 417] width 19 height 19
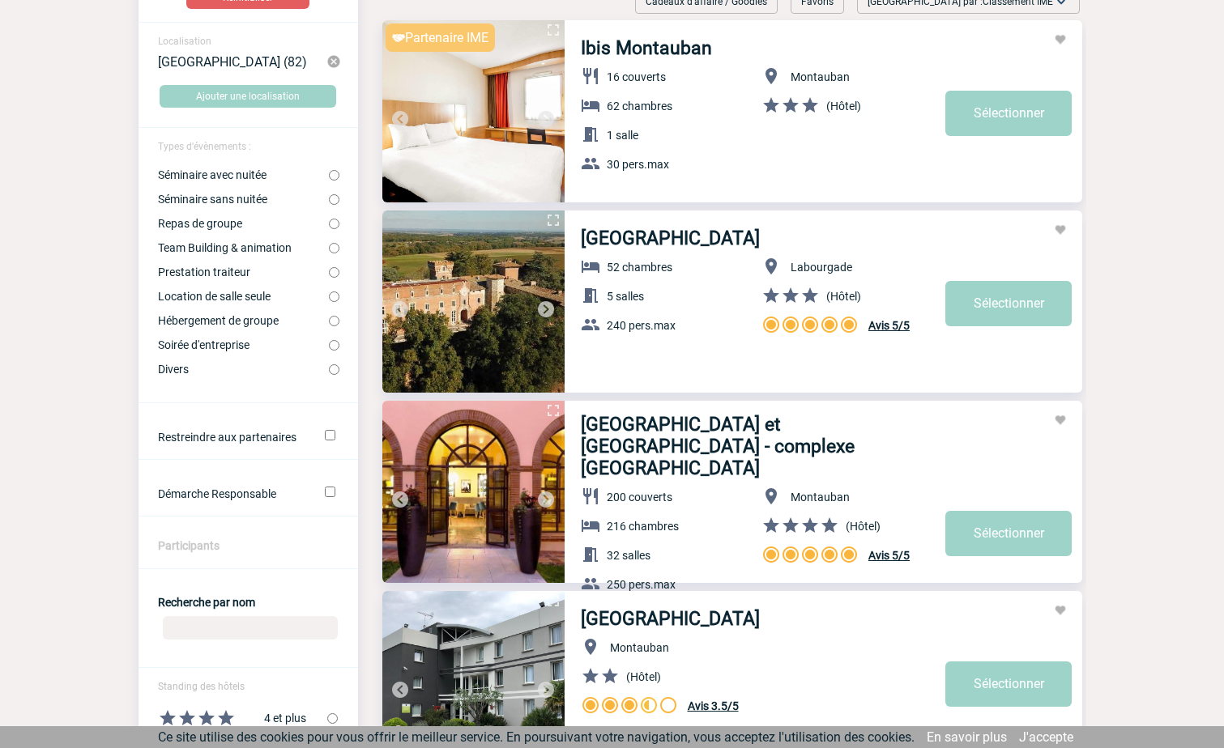
scroll to position [0, 0]
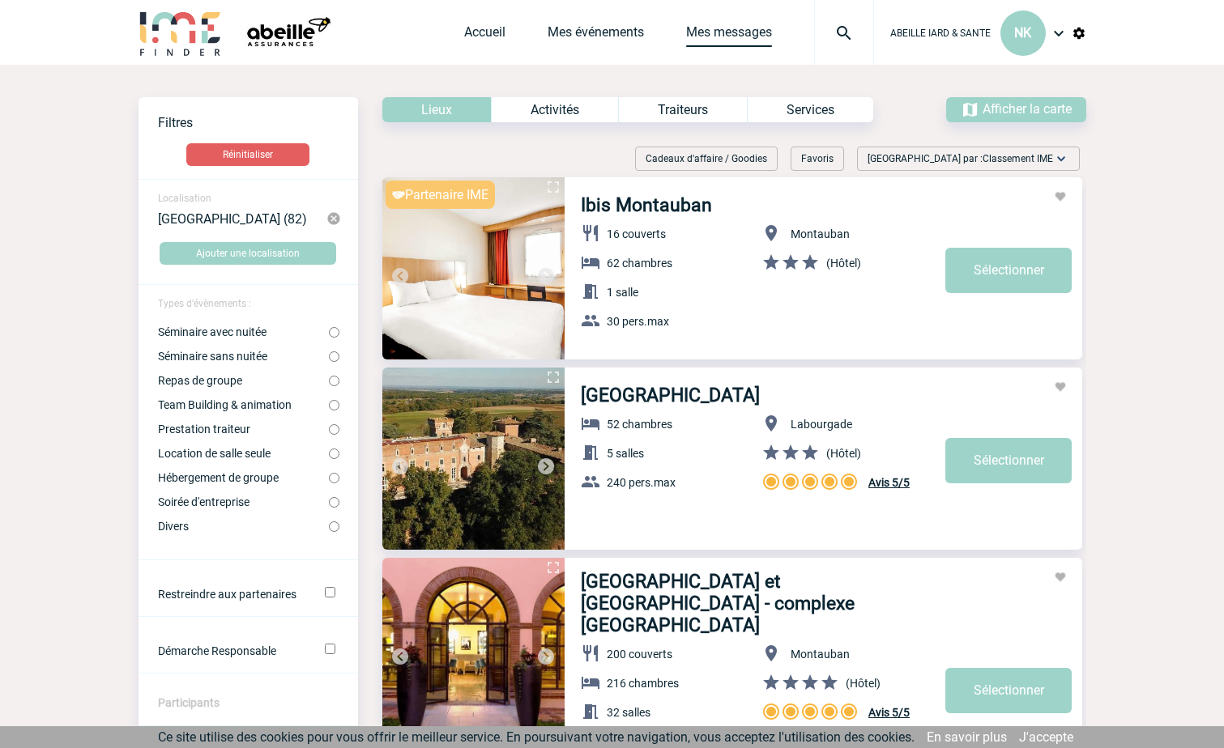
click at [735, 31] on link "Mes messages" at bounding box center [729, 35] width 86 height 23
